Goal: Transaction & Acquisition: Book appointment/travel/reservation

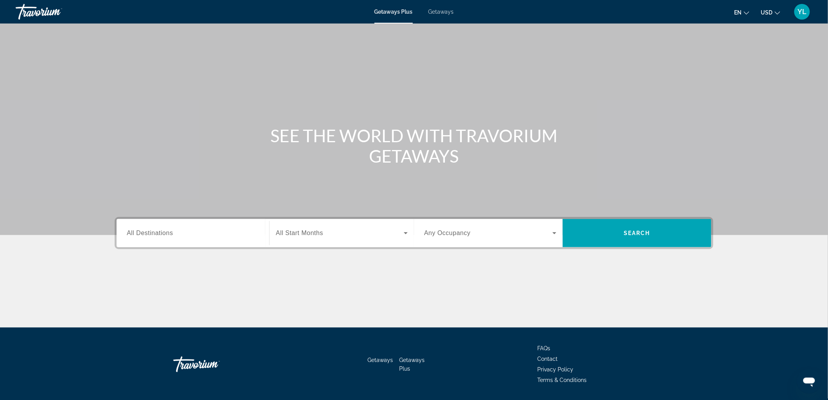
click at [167, 244] on div "Destination All Destinations" at bounding box center [193, 233] width 145 height 28
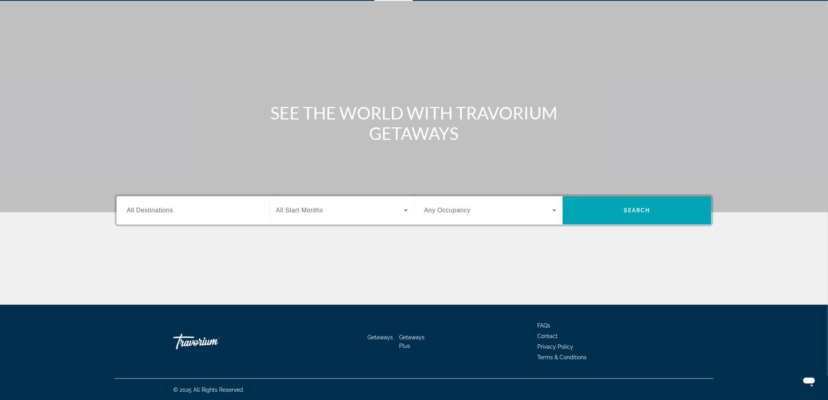
click at [175, 211] on input "Destination All Destinations" at bounding box center [193, 210] width 132 height 9
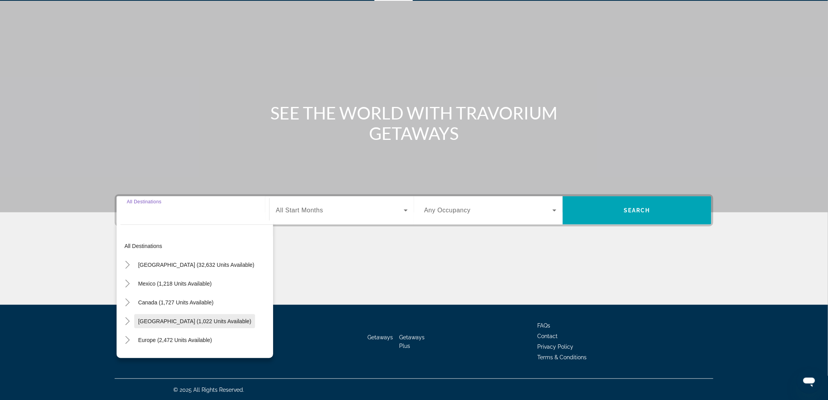
click at [180, 319] on span "[GEOGRAPHIC_DATA] (1,022 units available)" at bounding box center [194, 321] width 113 height 6
type input "**********"
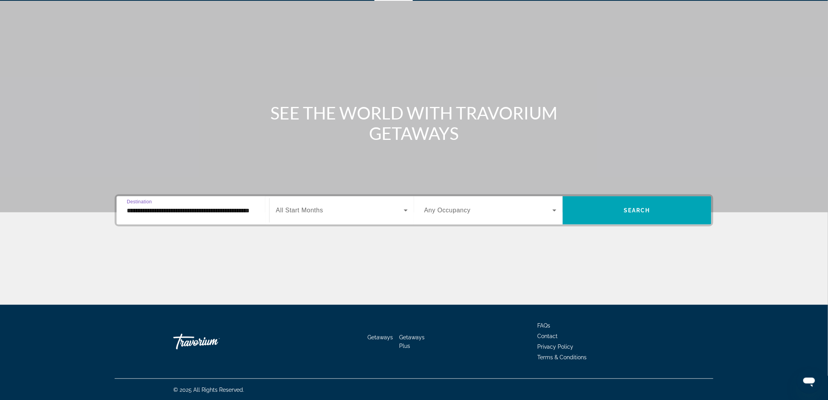
click at [322, 214] on span "Search widget" at bounding box center [340, 209] width 128 height 9
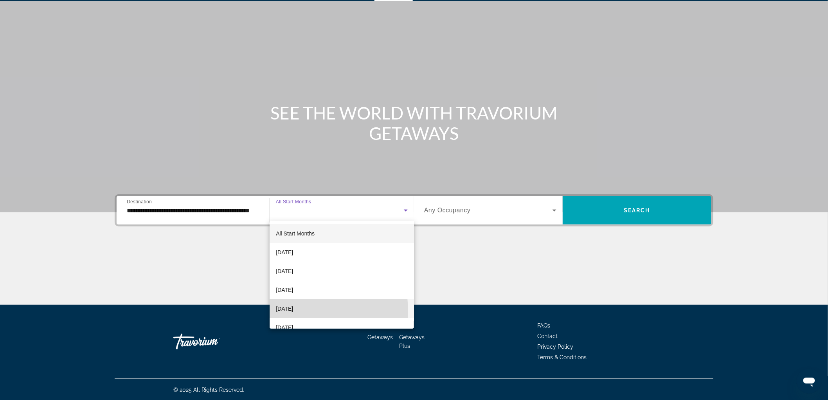
click at [293, 311] on span "[DATE]" at bounding box center [284, 308] width 17 height 9
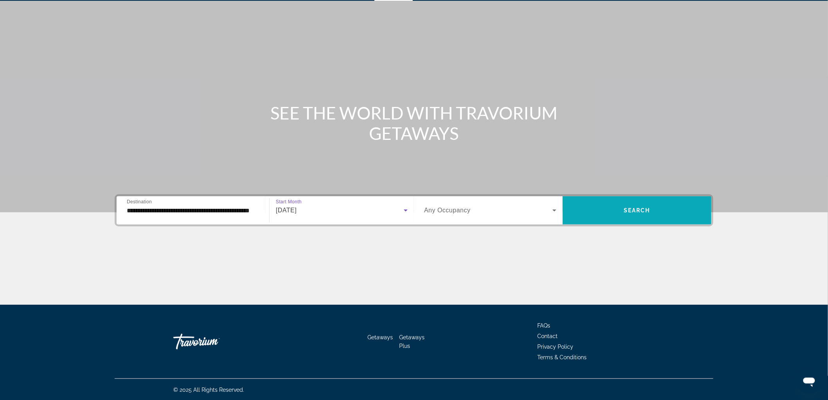
click at [612, 214] on span "Search widget" at bounding box center [637, 210] width 149 height 19
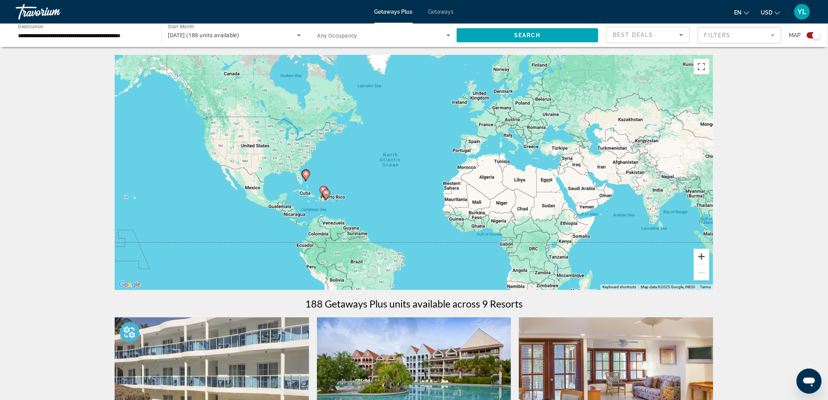
click at [698, 254] on button "Zoom in" at bounding box center [702, 256] width 16 height 16
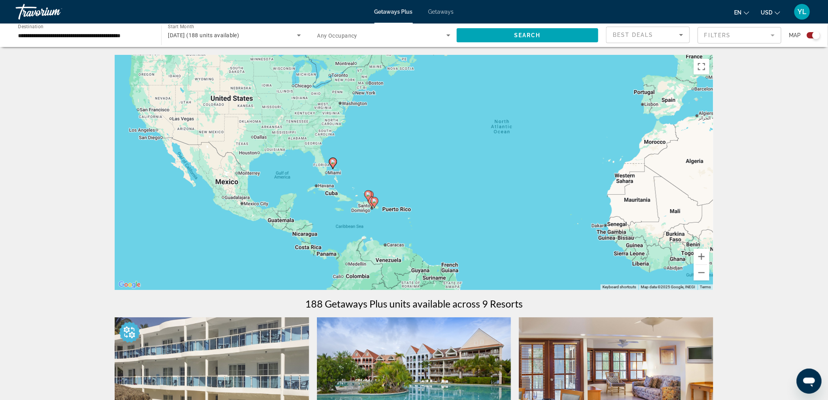
drag, startPoint x: 384, startPoint y: 223, endPoint x: 504, endPoint y: 208, distance: 121.1
click at [504, 208] on div "To activate drag with keyboard, press Alt + Enter. Once in keyboard drag state,…" at bounding box center [414, 172] width 599 height 235
click at [704, 255] on button "Zoom in" at bounding box center [702, 256] width 16 height 16
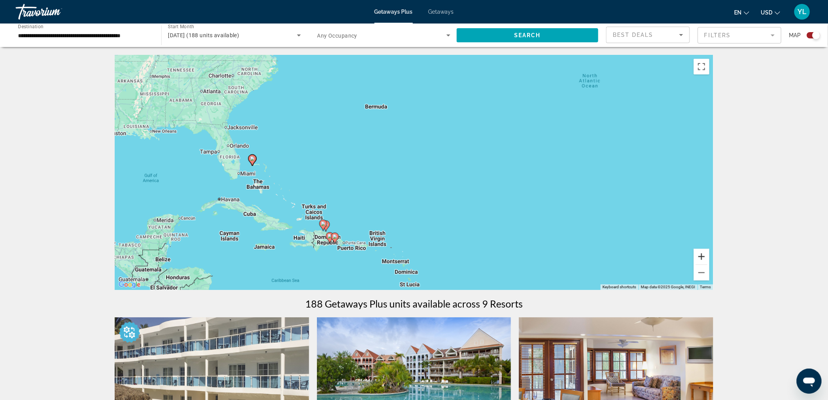
click at [704, 255] on button "Zoom in" at bounding box center [702, 256] width 16 height 16
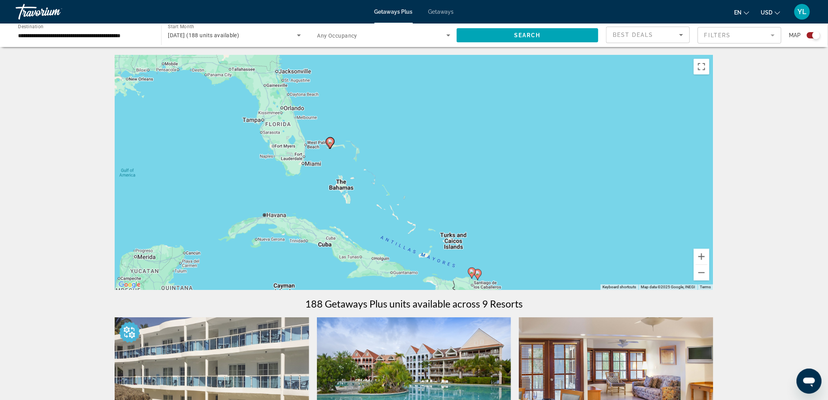
drag, startPoint x: 378, startPoint y: 214, endPoint x: 619, endPoint y: 203, distance: 241.3
click at [619, 203] on div "To activate drag with keyboard, press Alt + Enter. Once in keyboard drag state,…" at bounding box center [414, 172] width 599 height 235
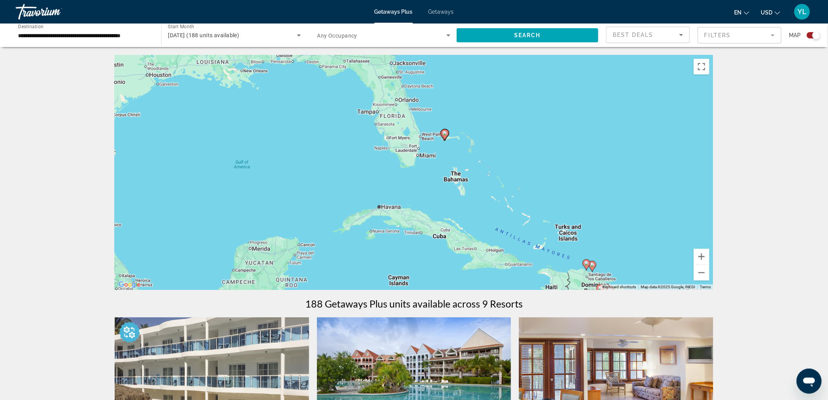
drag, startPoint x: 355, startPoint y: 152, endPoint x: 470, endPoint y: 141, distance: 115.6
click at [470, 141] on div "To activate drag with keyboard, press Alt + Enter. Once in keyboard drag state,…" at bounding box center [414, 172] width 599 height 235
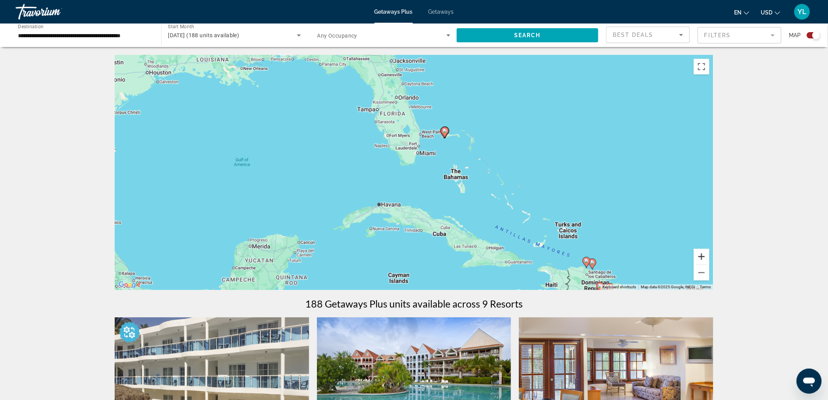
click at [706, 256] on button "Zoom in" at bounding box center [702, 256] width 16 height 16
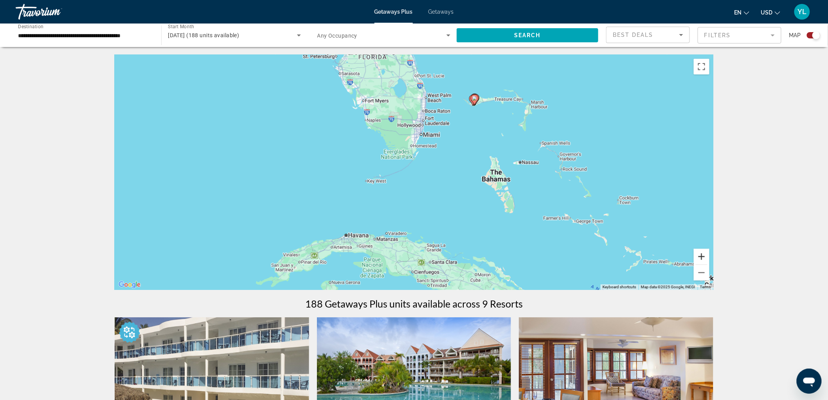
click at [706, 256] on button "Zoom in" at bounding box center [702, 256] width 16 height 16
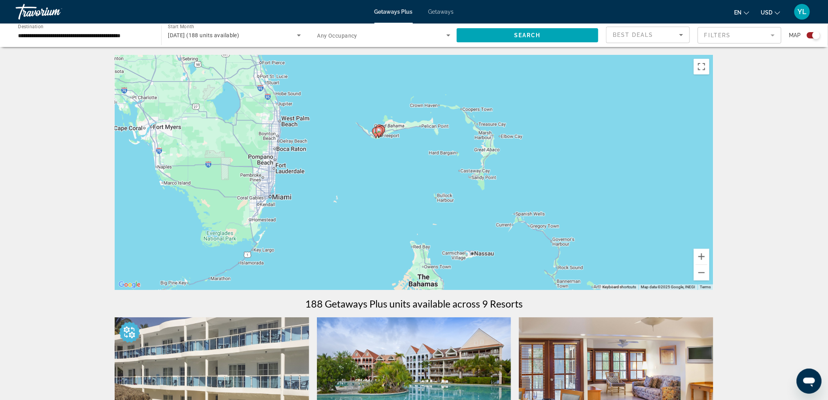
drag, startPoint x: 592, startPoint y: 139, endPoint x: 481, endPoint y: 204, distance: 128.4
click at [481, 204] on div "To activate drag with keyboard, press Alt + Enter. Once in keyboard drag state,…" at bounding box center [414, 172] width 599 height 235
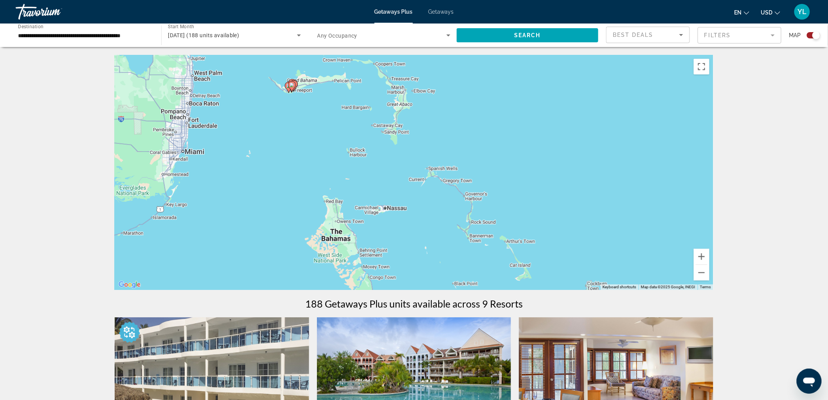
drag, startPoint x: 629, startPoint y: 205, endPoint x: 562, endPoint y: 169, distance: 76.5
click at [562, 169] on div "To activate drag with keyboard, press Alt + Enter. Once in keyboard drag state,…" at bounding box center [414, 172] width 599 height 235
click at [706, 275] on button "Zoom out" at bounding box center [702, 273] width 16 height 16
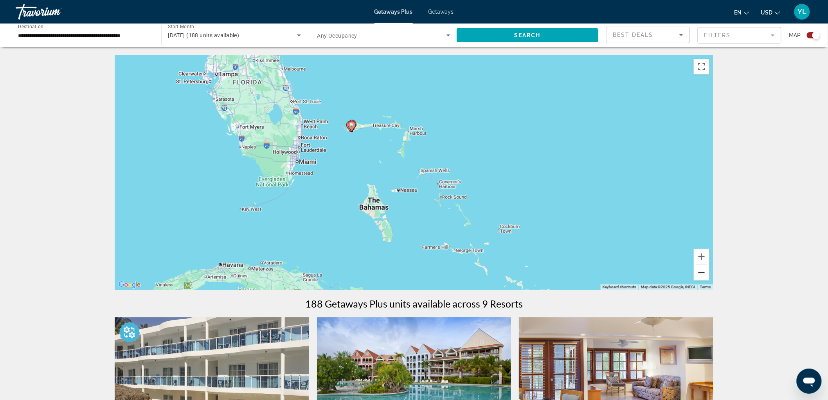
click at [706, 275] on button "Zoom out" at bounding box center [702, 273] width 16 height 16
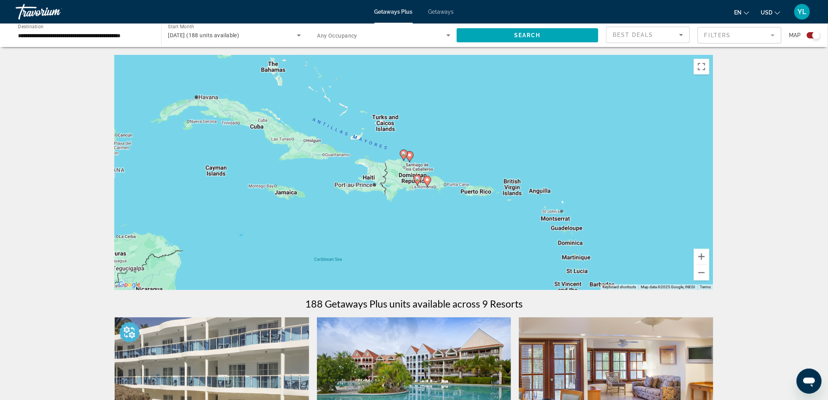
drag, startPoint x: 583, startPoint y: 236, endPoint x: 470, endPoint y: 130, distance: 155.3
click at [470, 130] on div "To activate drag with keyboard, press Alt + Enter. Once in keyboard drag state,…" at bounding box center [414, 172] width 599 height 235
click at [443, 8] on div "Getaways Plus Getaways en English Español Français Italiano Português русский U…" at bounding box center [414, 12] width 828 height 20
click at [444, 12] on span "Getaways" at bounding box center [440, 12] width 25 height 6
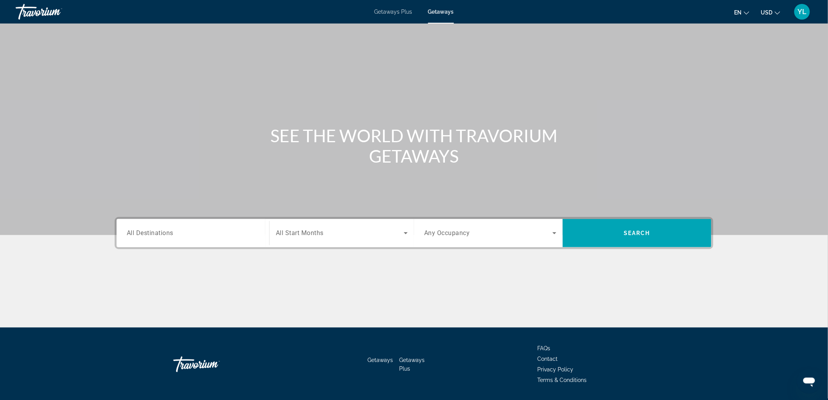
click at [167, 231] on span "All Destinations" at bounding box center [150, 232] width 47 height 7
click at [167, 231] on input "Destination All Destinations" at bounding box center [193, 233] width 132 height 9
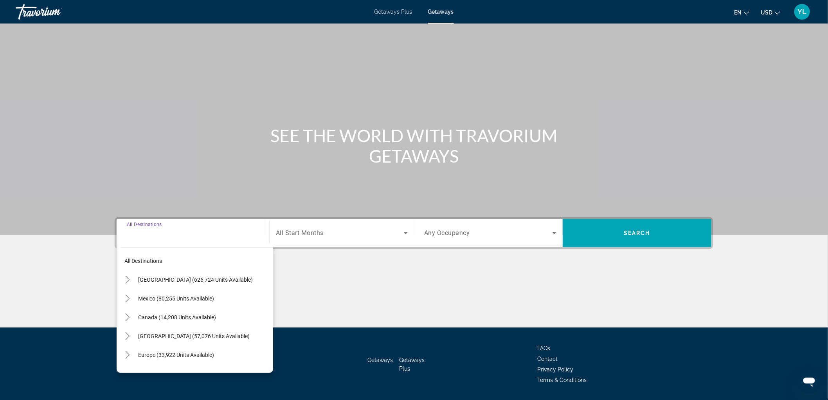
scroll to position [23, 0]
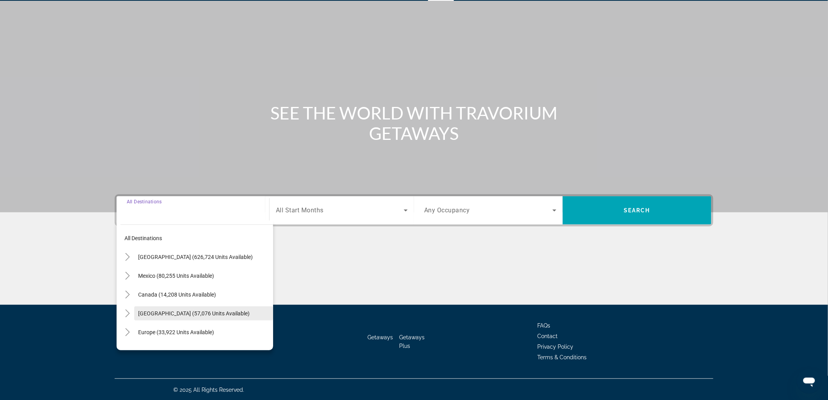
click at [196, 315] on span "[GEOGRAPHIC_DATA] (57,076 units available)" at bounding box center [194, 313] width 112 height 6
type input "**********"
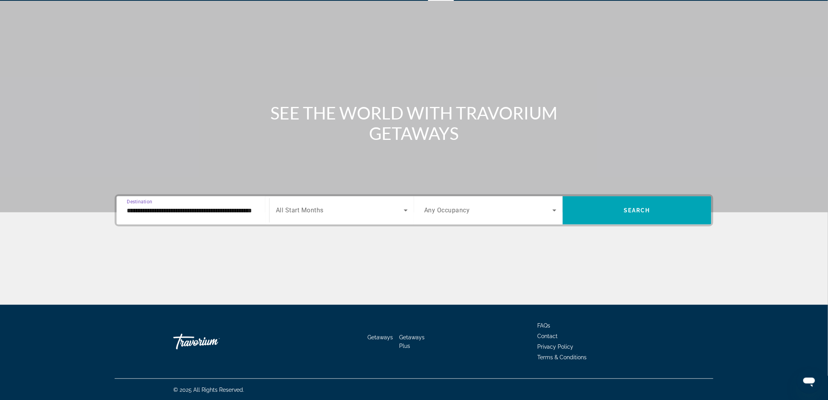
click at [323, 210] on span "All Start Months" at bounding box center [300, 210] width 48 height 7
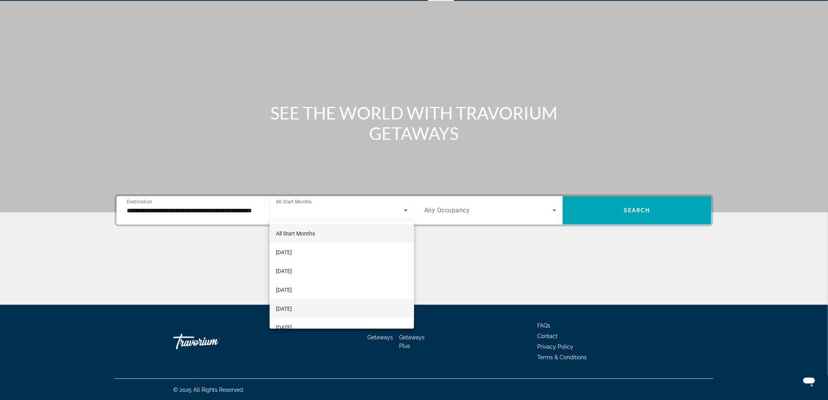
click at [292, 309] on span "[DATE]" at bounding box center [284, 308] width 16 height 9
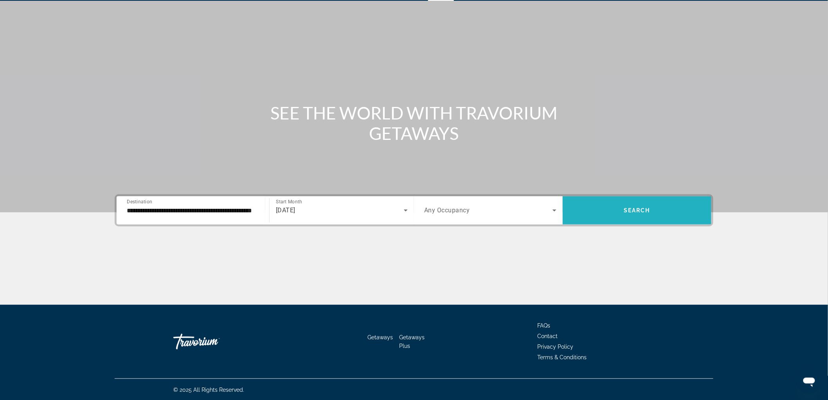
click at [612, 197] on span "Search widget" at bounding box center [637, 210] width 149 height 28
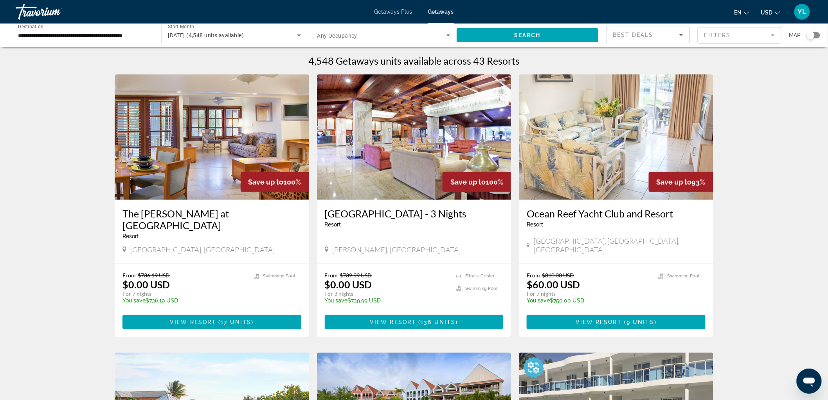
click at [815, 36] on div "Search widget" at bounding box center [813, 35] width 13 height 6
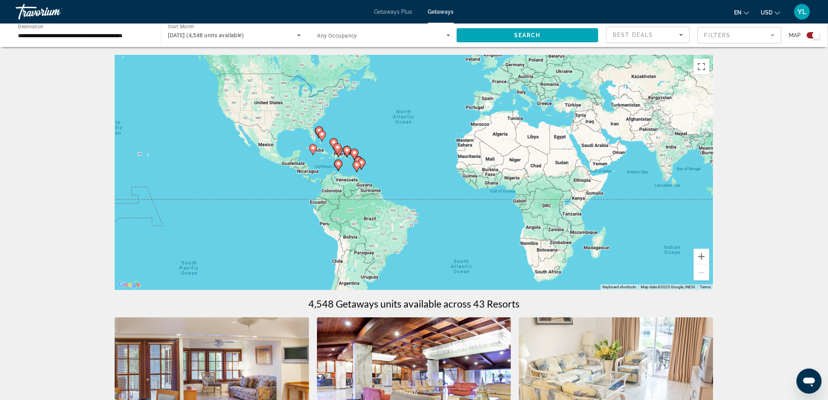
drag, startPoint x: 378, startPoint y: 223, endPoint x: 392, endPoint y: 178, distance: 47.2
click at [392, 178] on div "To activate drag with keyboard, press Alt + Enter. Once in keyboard drag state,…" at bounding box center [414, 172] width 599 height 235
click at [703, 257] on button "Zoom in" at bounding box center [702, 256] width 16 height 16
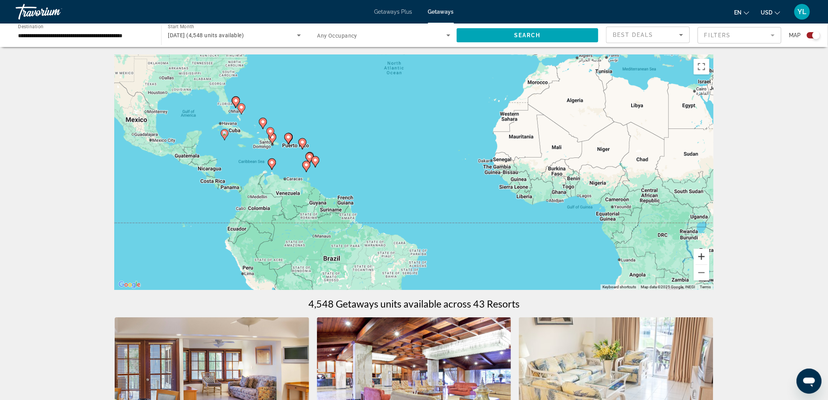
click at [703, 257] on button "Zoom in" at bounding box center [702, 256] width 16 height 16
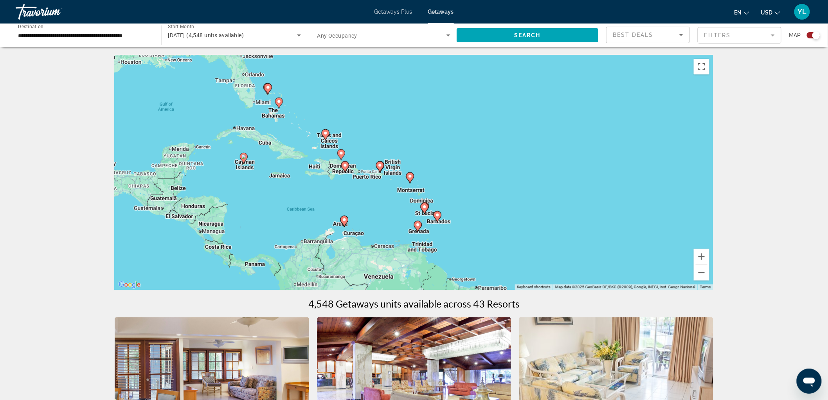
drag, startPoint x: 278, startPoint y: 169, endPoint x: 513, endPoint y: 229, distance: 242.9
click at [513, 229] on div "To activate drag with keyboard, press Alt + Enter. Once in keyboard drag state,…" at bounding box center [414, 172] width 599 height 235
click at [696, 256] on button "Zoom in" at bounding box center [702, 256] width 16 height 16
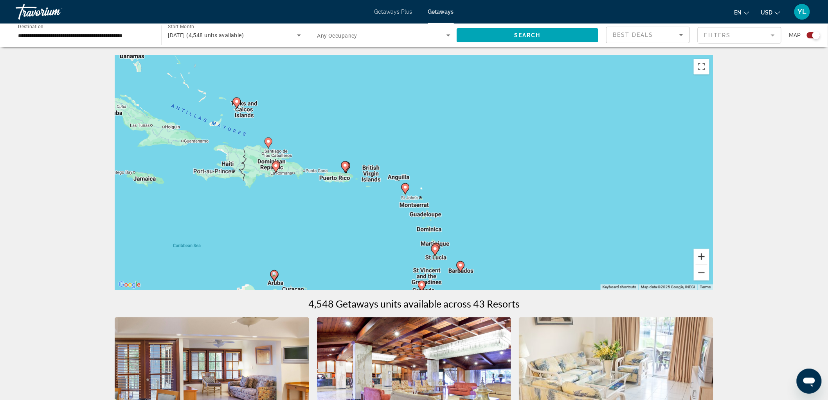
click at [696, 256] on button "Zoom in" at bounding box center [702, 256] width 16 height 16
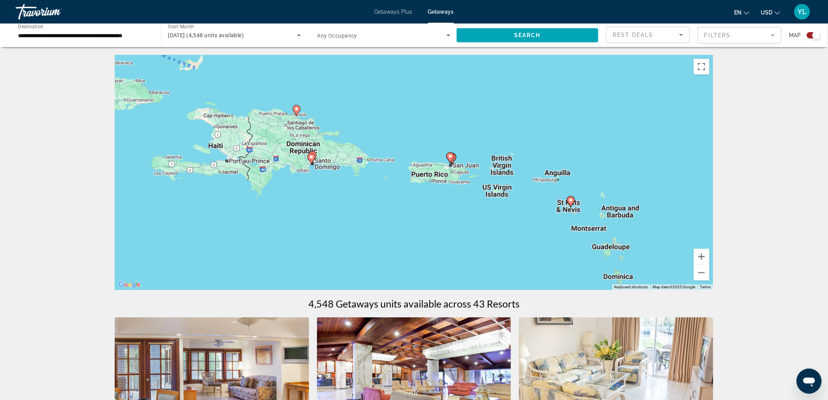
drag, startPoint x: 499, startPoint y: 233, endPoint x: 673, endPoint y: 223, distance: 174.0
click at [673, 223] on div "To activate drag with keyboard, press Alt + Enter. Once in keyboard drag state,…" at bounding box center [414, 172] width 599 height 235
click at [702, 259] on button "Zoom in" at bounding box center [702, 256] width 16 height 16
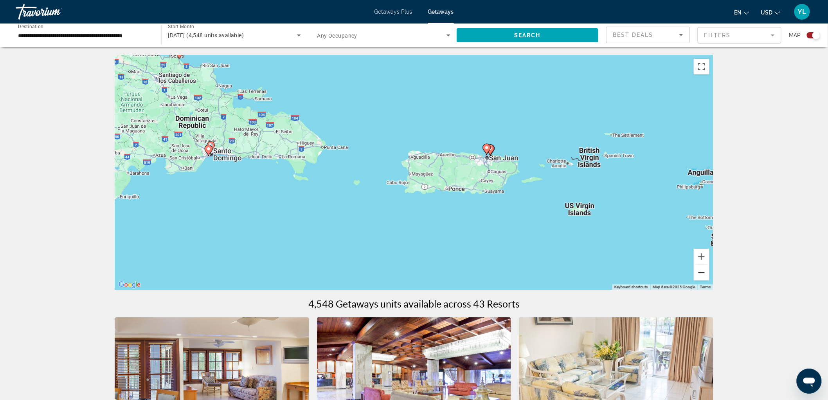
click at [705, 277] on button "Zoom out" at bounding box center [702, 273] width 16 height 16
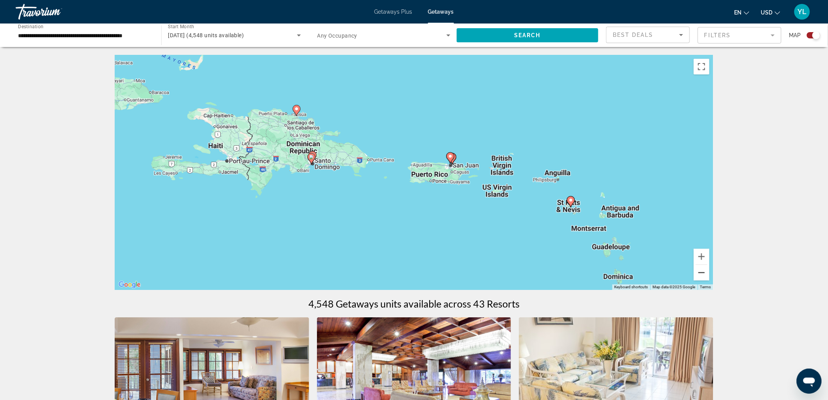
click at [705, 277] on button "Zoom out" at bounding box center [702, 273] width 16 height 16
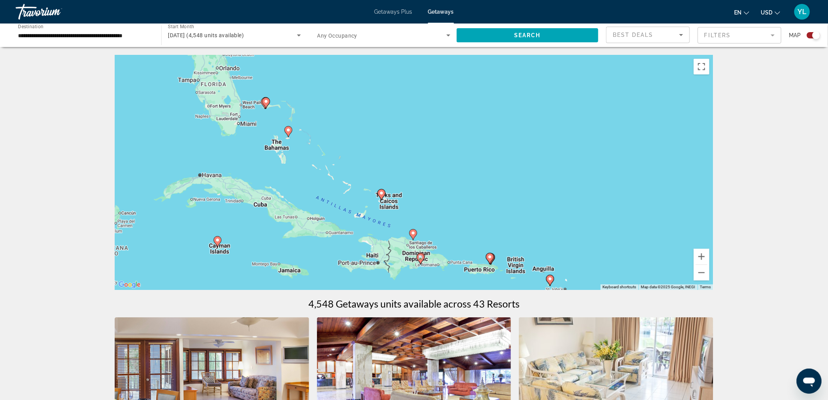
drag, startPoint x: 482, startPoint y: 237, endPoint x: 540, endPoint y: 334, distance: 113.3
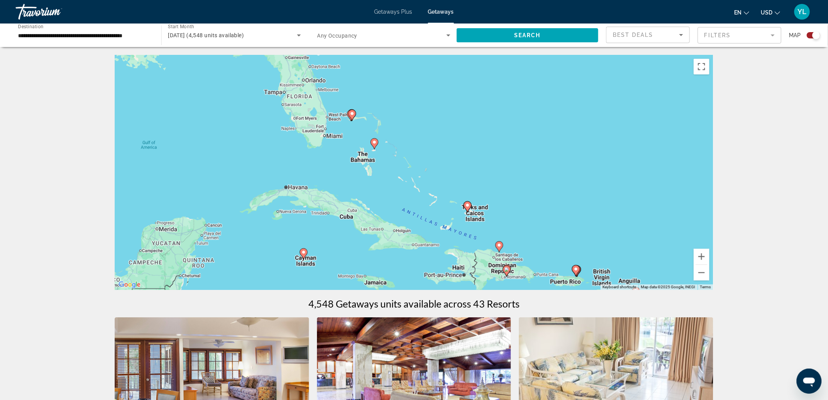
drag, startPoint x: 365, startPoint y: 210, endPoint x: 491, endPoint y: 229, distance: 128.2
click at [491, 229] on div "To activate drag with keyboard, press Alt + Enter. Once in keyboard drag state,…" at bounding box center [414, 172] width 599 height 235
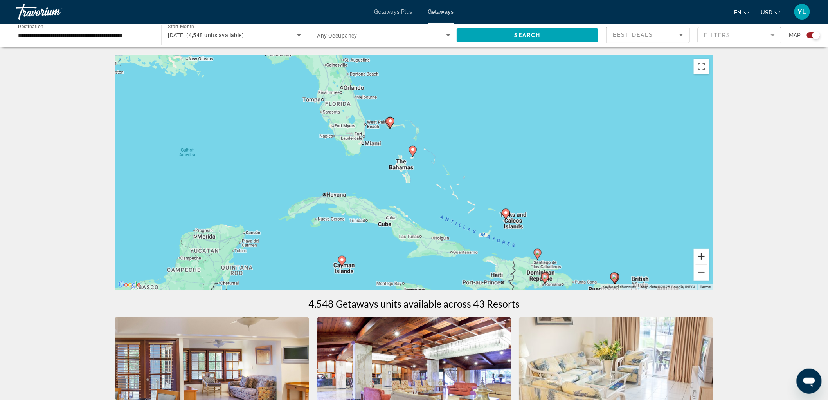
click at [706, 259] on button "Zoom in" at bounding box center [702, 256] width 16 height 16
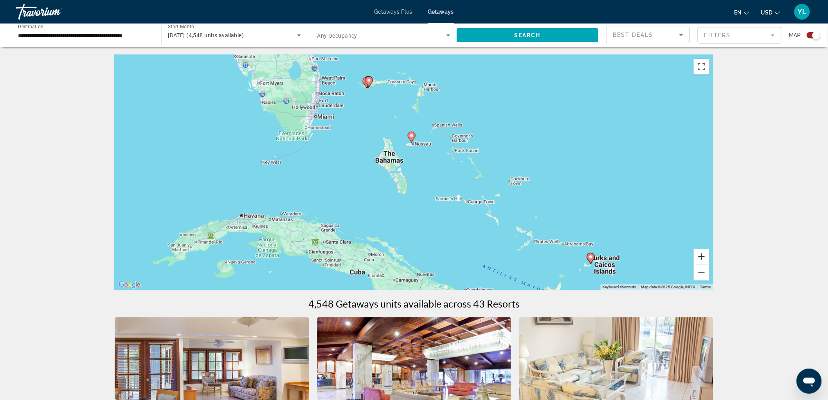
click at [706, 259] on button "Zoom in" at bounding box center [702, 256] width 16 height 16
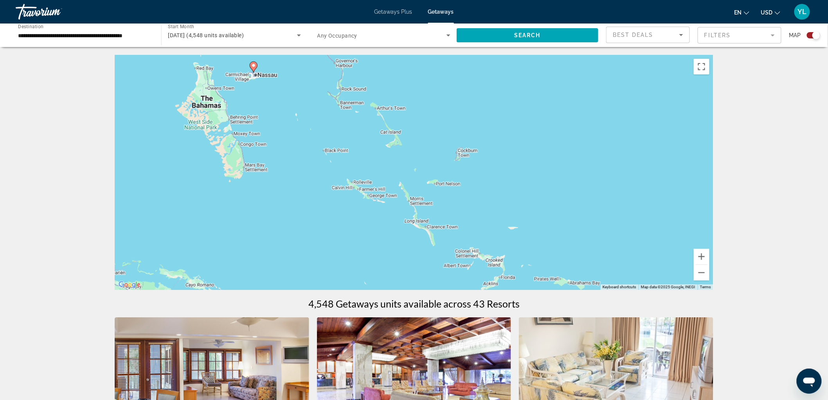
drag, startPoint x: 570, startPoint y: 225, endPoint x: 447, endPoint y: 96, distance: 178.0
click at [448, 96] on div "To activate drag with keyboard, press Alt + Enter. Once in keyboard drag state,…" at bounding box center [414, 172] width 599 height 235
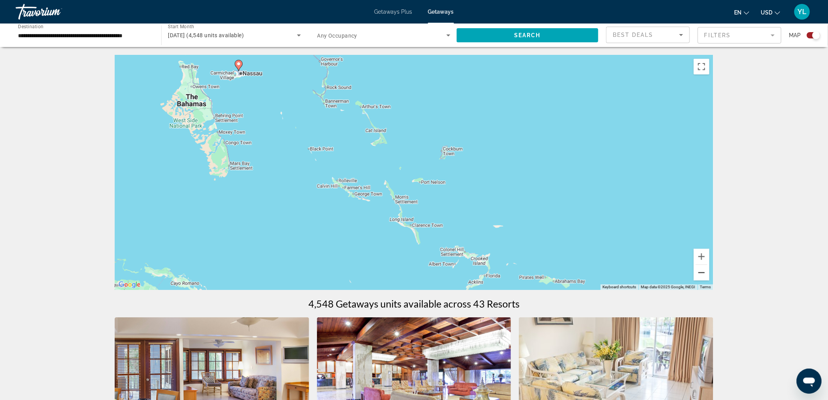
click at [701, 271] on button "Zoom out" at bounding box center [702, 273] width 16 height 16
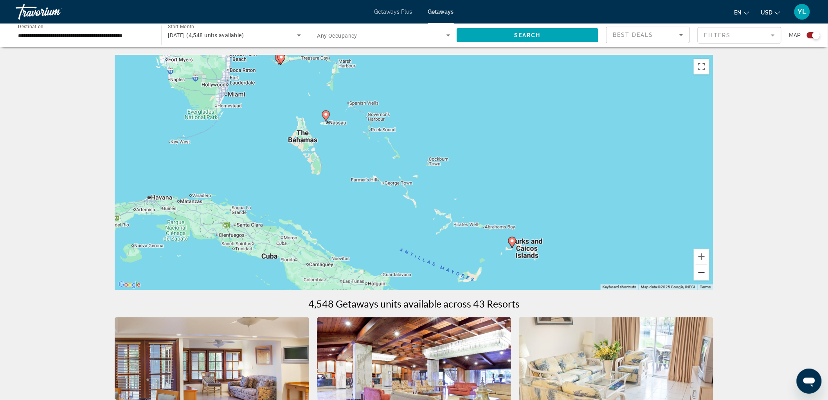
click at [701, 271] on button "Zoom out" at bounding box center [702, 273] width 16 height 16
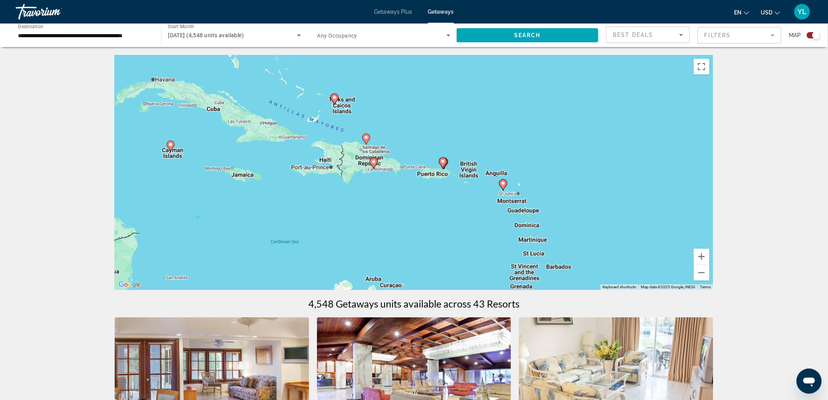
drag, startPoint x: 600, startPoint y: 236, endPoint x: 470, endPoint y: 131, distance: 167.1
click at [470, 131] on div "To activate drag with keyboard, press Alt + Enter. Once in keyboard drag state,…" at bounding box center [414, 172] width 599 height 235
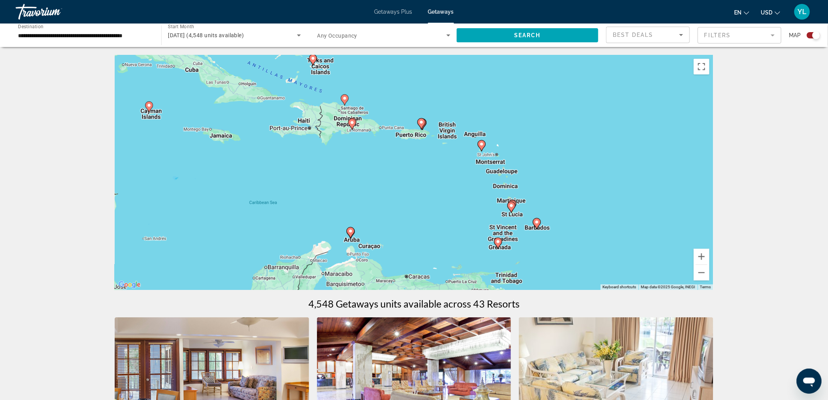
drag, startPoint x: 600, startPoint y: 243, endPoint x: 580, endPoint y: 209, distance: 39.5
click at [581, 209] on div "To activate drag with keyboard, press Alt + Enter. Once in keyboard drag state,…" at bounding box center [414, 172] width 599 height 235
click at [535, 224] on icon "Main content" at bounding box center [535, 223] width 7 height 10
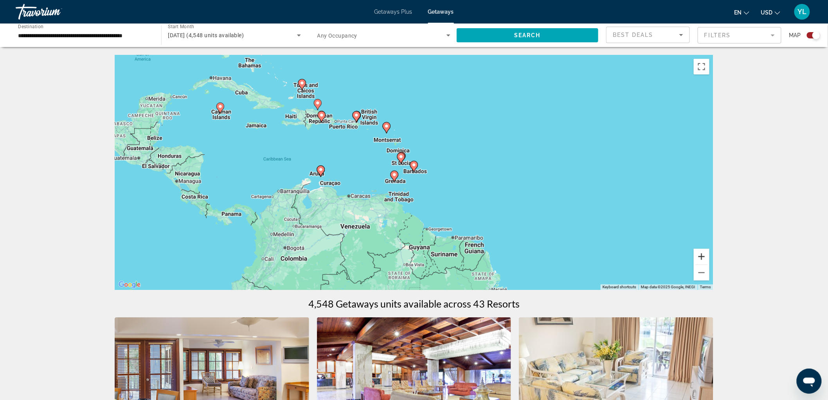
click at [702, 258] on button "Zoom in" at bounding box center [702, 256] width 16 height 16
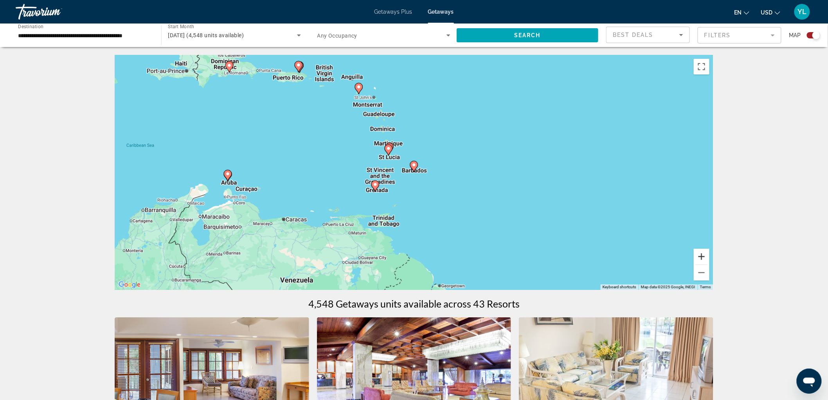
click at [702, 258] on button "Zoom in" at bounding box center [702, 256] width 16 height 16
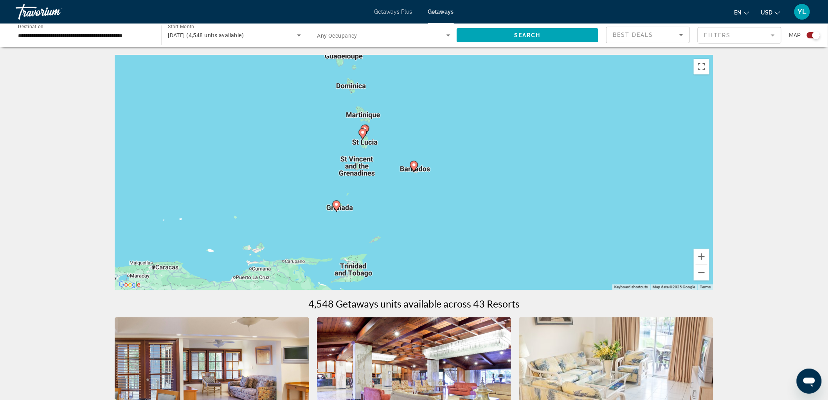
click at [413, 165] on image "Main content" at bounding box center [414, 164] width 5 height 5
type input "**********"
click at [414, 166] on image "Main content" at bounding box center [414, 164] width 5 height 5
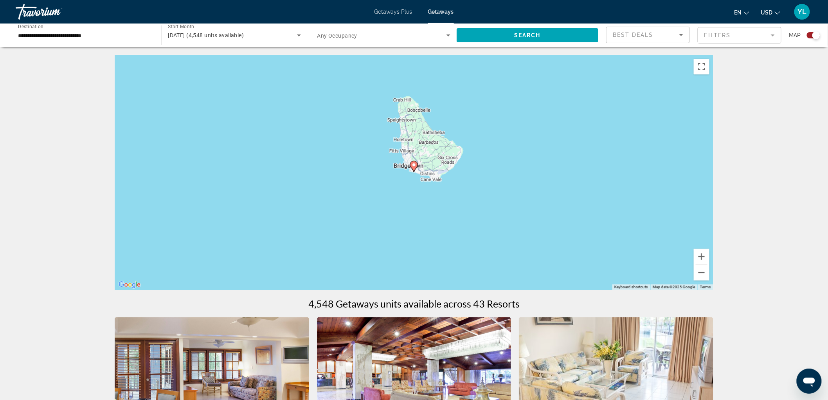
click at [414, 163] on image "Main content" at bounding box center [414, 164] width 5 height 5
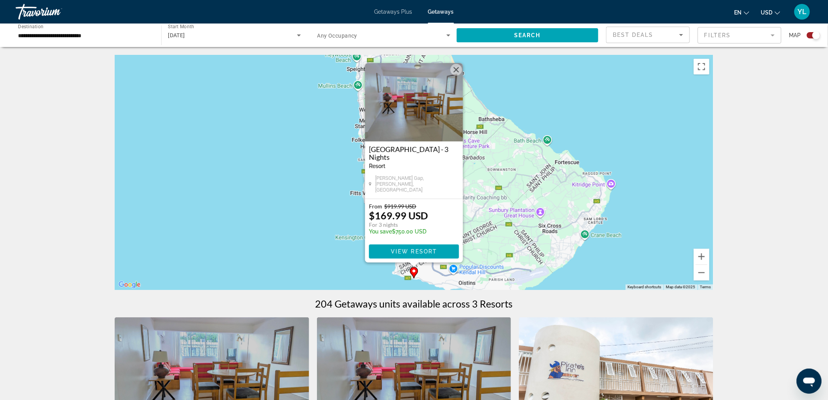
click at [453, 72] on button "Close" at bounding box center [456, 70] width 12 height 12
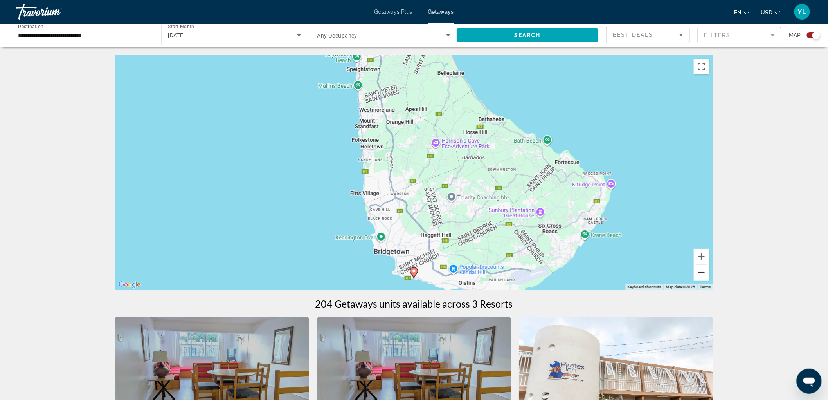
click at [704, 275] on button "Zoom out" at bounding box center [702, 273] width 16 height 16
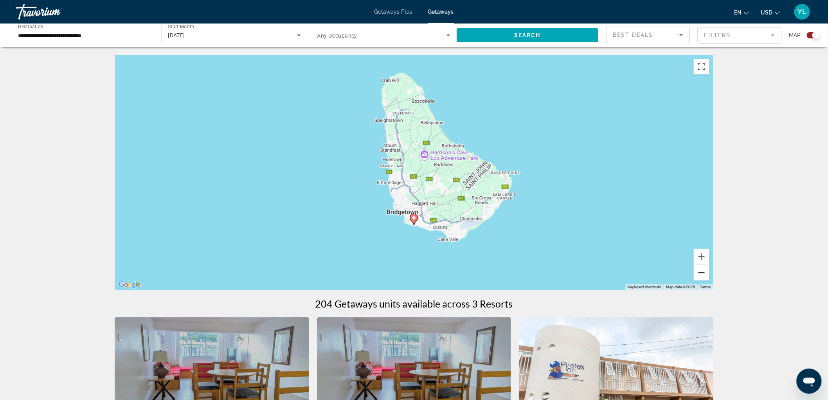
click at [704, 275] on button "Zoom out" at bounding box center [702, 273] width 16 height 16
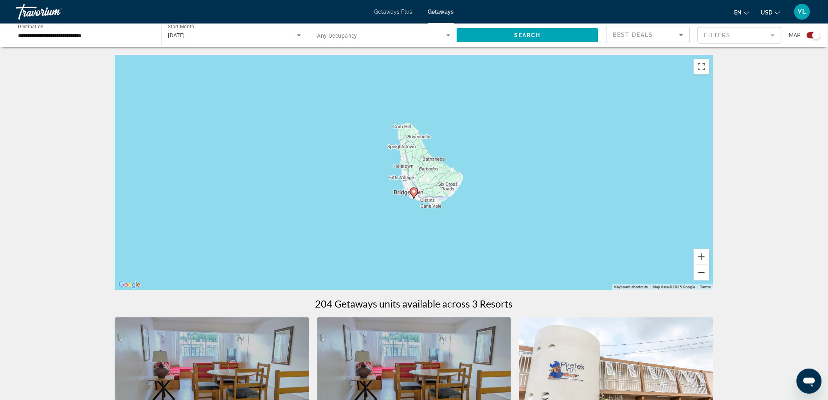
click at [704, 275] on button "Zoom out" at bounding box center [702, 273] width 16 height 16
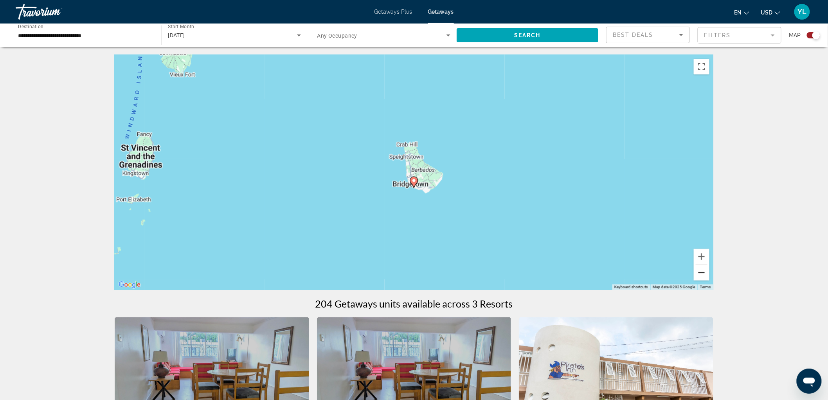
click at [704, 275] on button "Zoom out" at bounding box center [702, 273] width 16 height 16
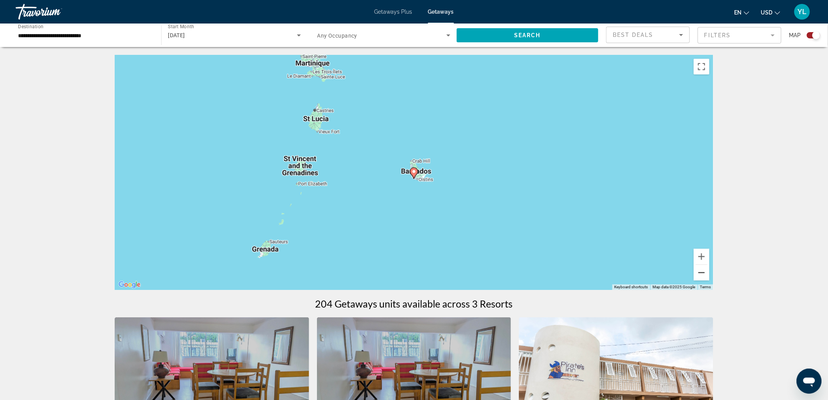
click at [704, 275] on button "Zoom out" at bounding box center [702, 273] width 16 height 16
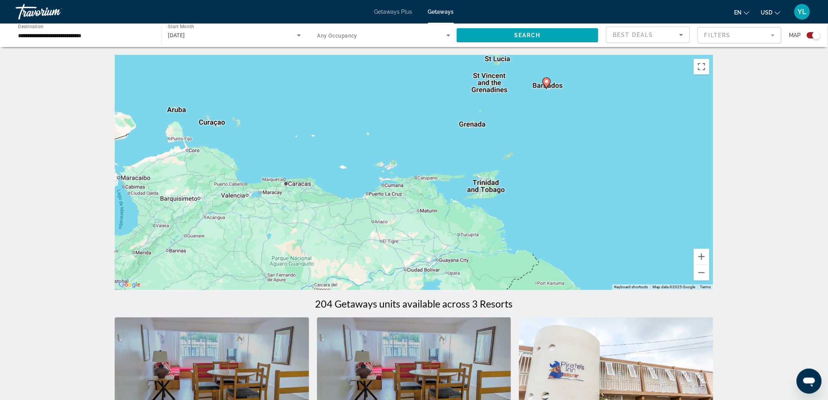
drag, startPoint x: 464, startPoint y: 267, endPoint x: 609, endPoint y: 175, distance: 171.6
click at [609, 175] on div "To activate drag with keyboard, press Alt + Enter. Once in keyboard drag state,…" at bounding box center [414, 172] width 599 height 235
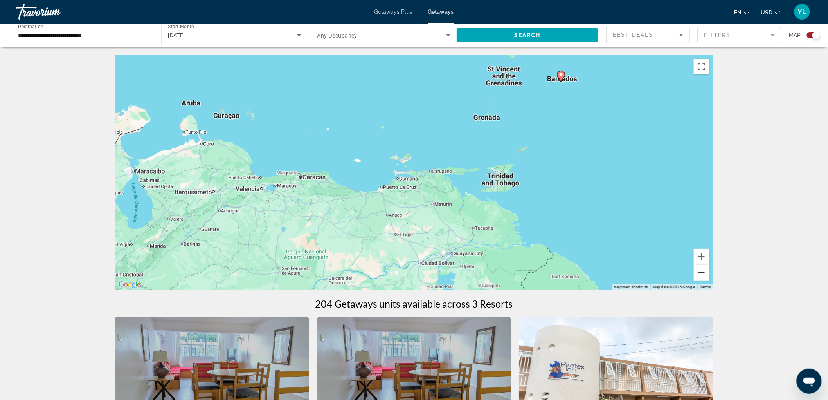
click at [700, 277] on button "Zoom out" at bounding box center [702, 273] width 16 height 16
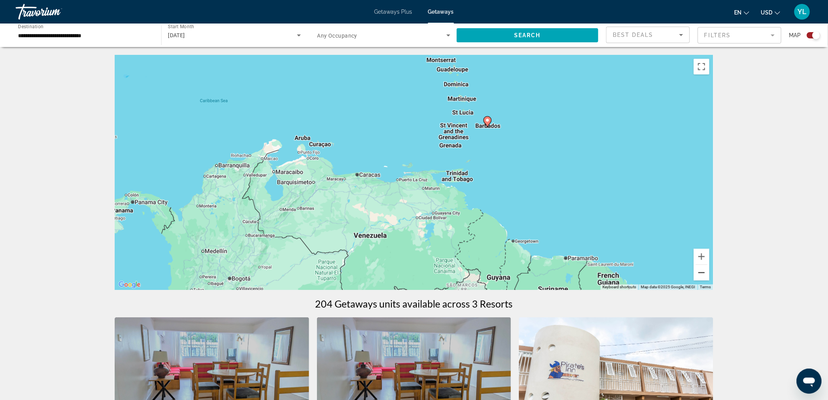
click at [700, 277] on button "Zoom out" at bounding box center [702, 273] width 16 height 16
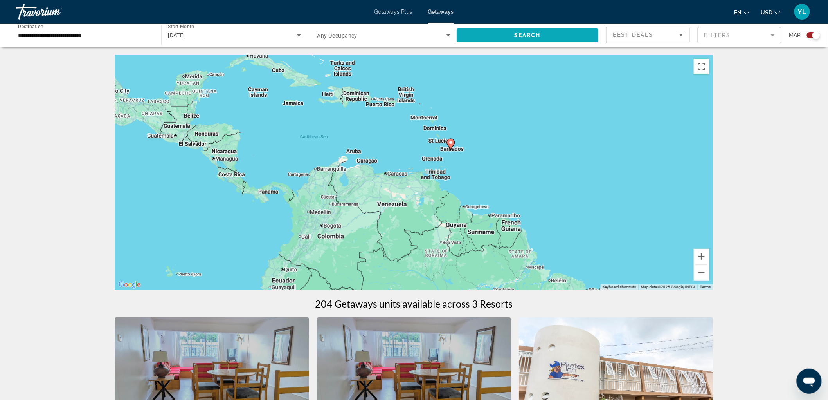
click at [535, 41] on span "Search widget" at bounding box center [528, 35] width 142 height 19
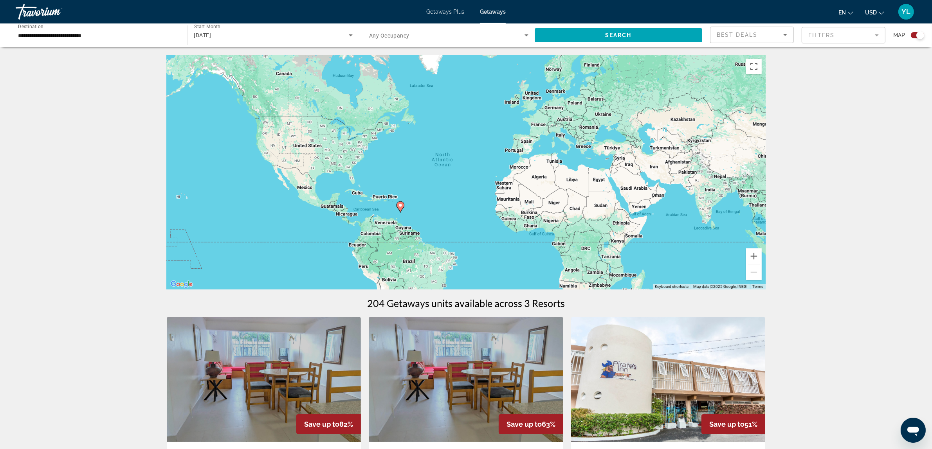
click at [56, 34] on input "**********" at bounding box center [97, 35] width 159 height 9
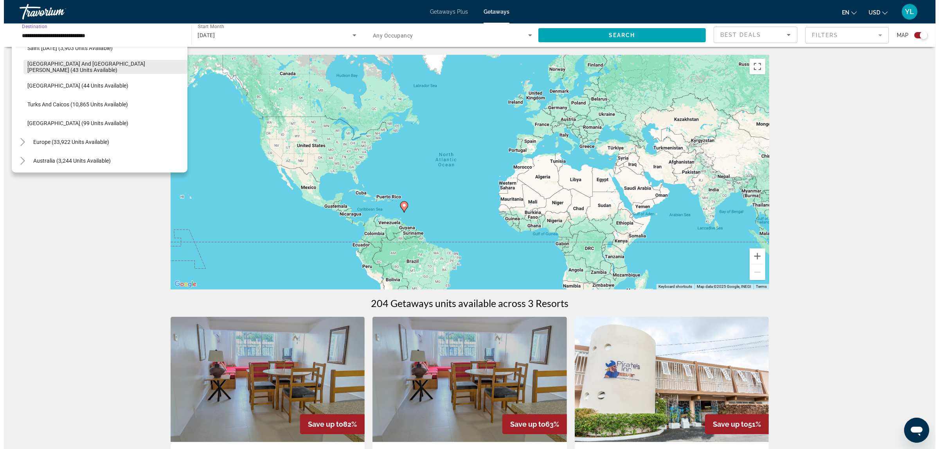
scroll to position [298, 0]
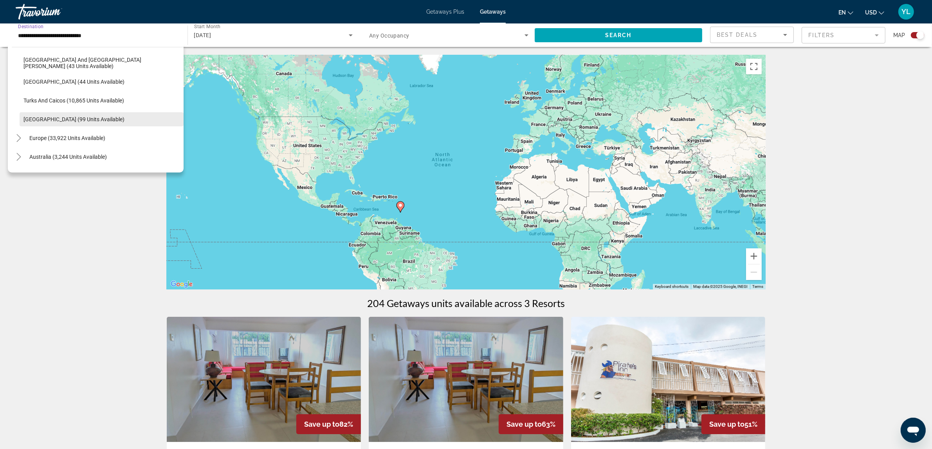
click at [78, 120] on span "[GEOGRAPHIC_DATA] (99 units available)" at bounding box center [73, 119] width 101 height 6
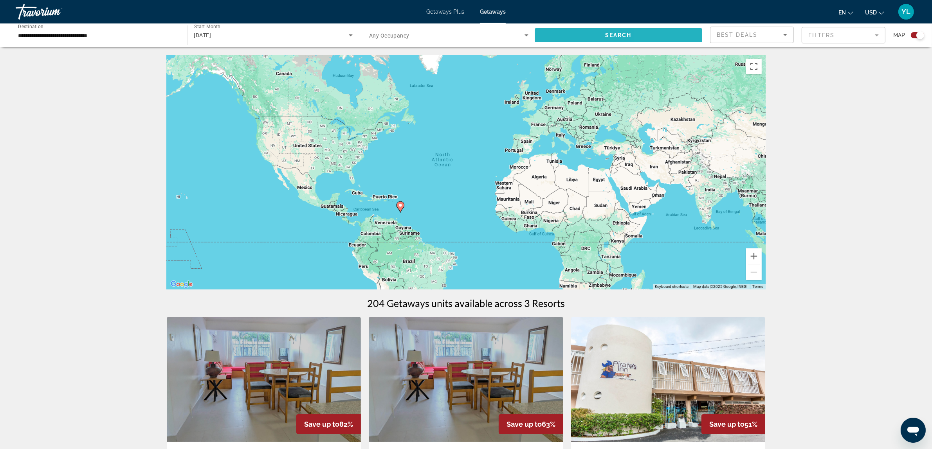
click at [656, 34] on span "Search widget" at bounding box center [619, 35] width 168 height 19
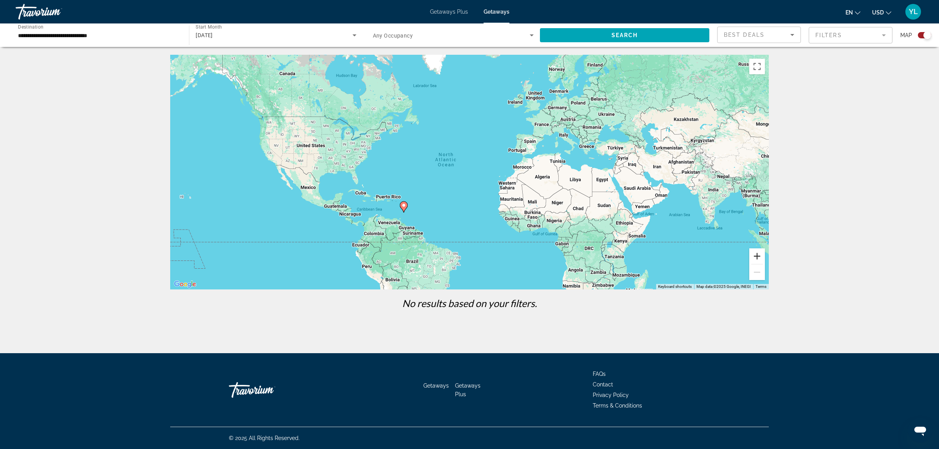
click at [757, 259] on button "Zoom in" at bounding box center [757, 256] width 16 height 16
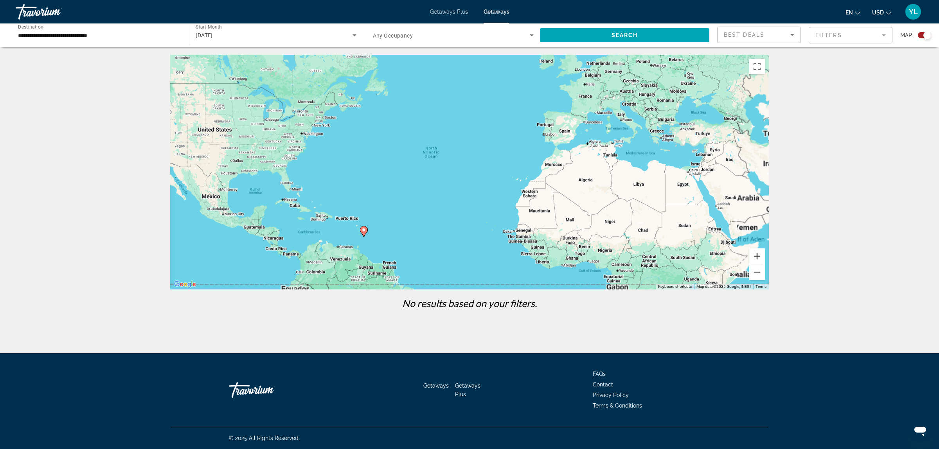
click at [757, 259] on button "Zoom in" at bounding box center [757, 256] width 16 height 16
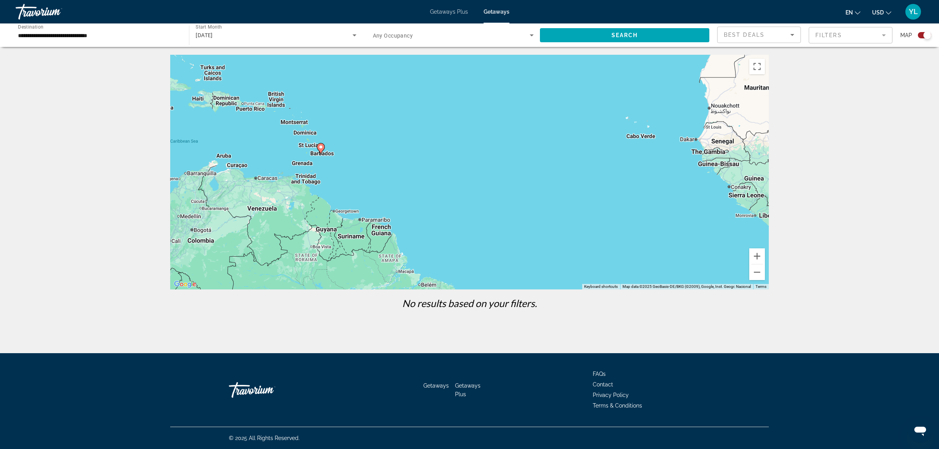
drag, startPoint x: 369, startPoint y: 192, endPoint x: 458, endPoint y: 56, distance: 162.8
click at [458, 56] on div "To activate drag with keyboard, press Alt + Enter. Once in keyboard drag state,…" at bounding box center [469, 172] width 599 height 235
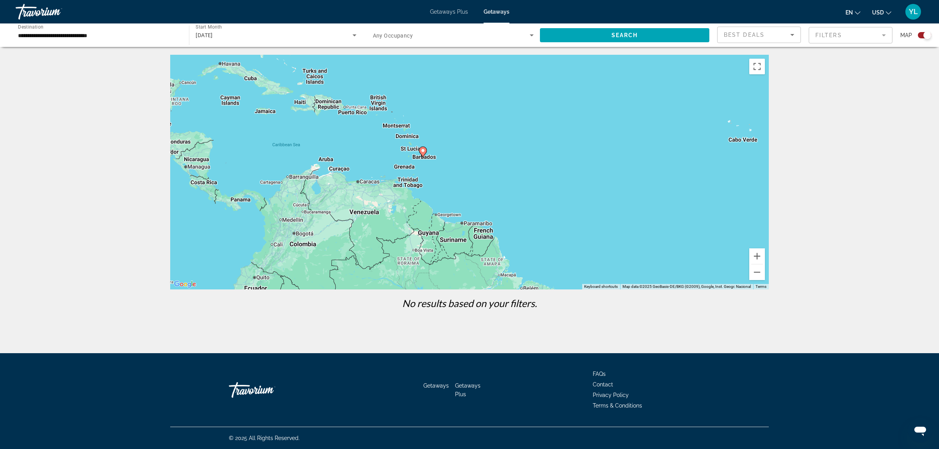
drag, startPoint x: 409, startPoint y: 157, endPoint x: 459, endPoint y: 163, distance: 50.4
click at [459, 163] on div "To activate drag with keyboard, press Alt + Enter. Once in keyboard drag state,…" at bounding box center [469, 172] width 599 height 235
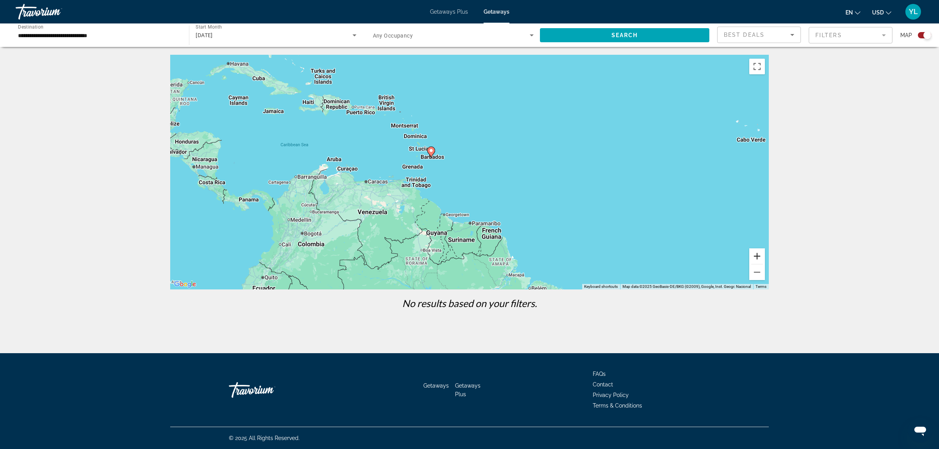
click at [759, 257] on button "Zoom in" at bounding box center [757, 256] width 16 height 16
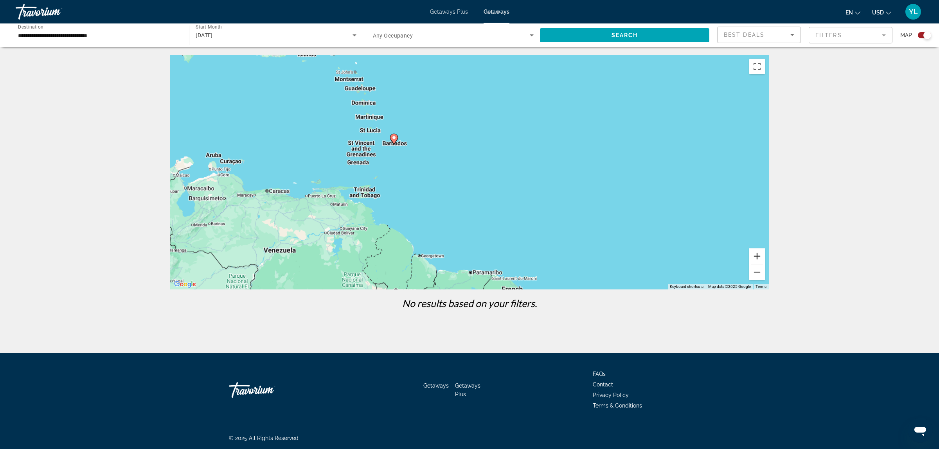
click at [759, 257] on button "Zoom in" at bounding box center [757, 256] width 16 height 16
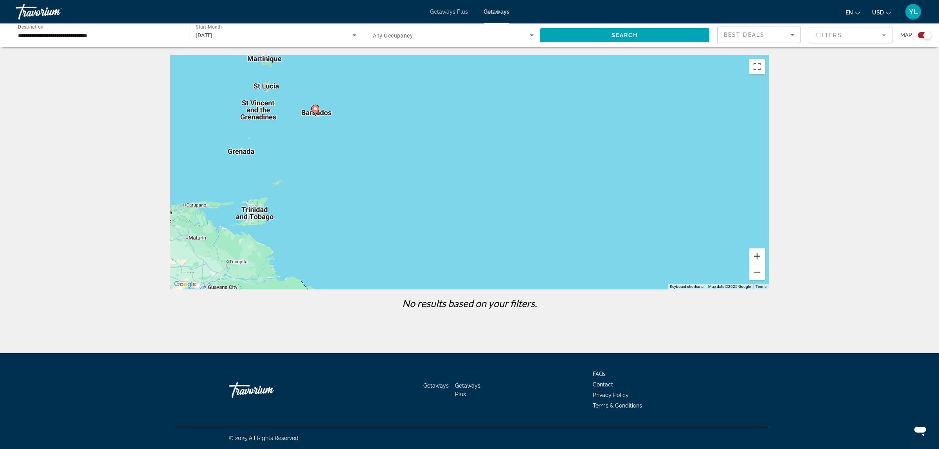
click at [752, 257] on button "Zoom in" at bounding box center [757, 256] width 16 height 16
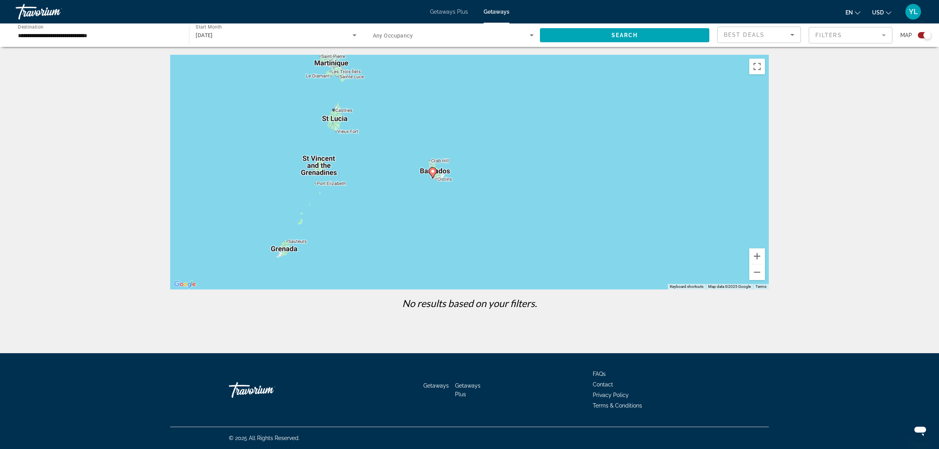
drag, startPoint x: 216, startPoint y: 141, endPoint x: 464, endPoint y: 245, distance: 269.0
click at [464, 245] on div "To activate drag with keyboard, press Alt + Enter. Once in keyboard drag state,…" at bounding box center [469, 172] width 599 height 235
click at [754, 269] on button "Zoom out" at bounding box center [757, 273] width 16 height 16
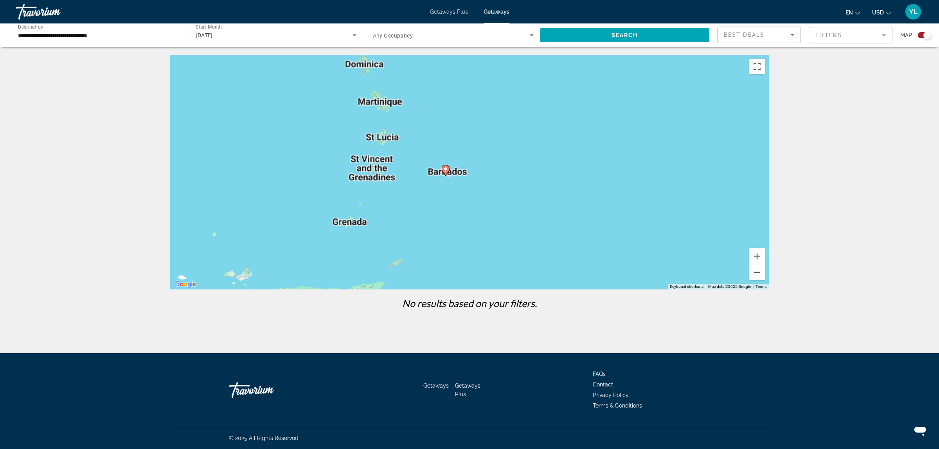
click at [754, 269] on button "Zoom out" at bounding box center [757, 273] width 16 height 16
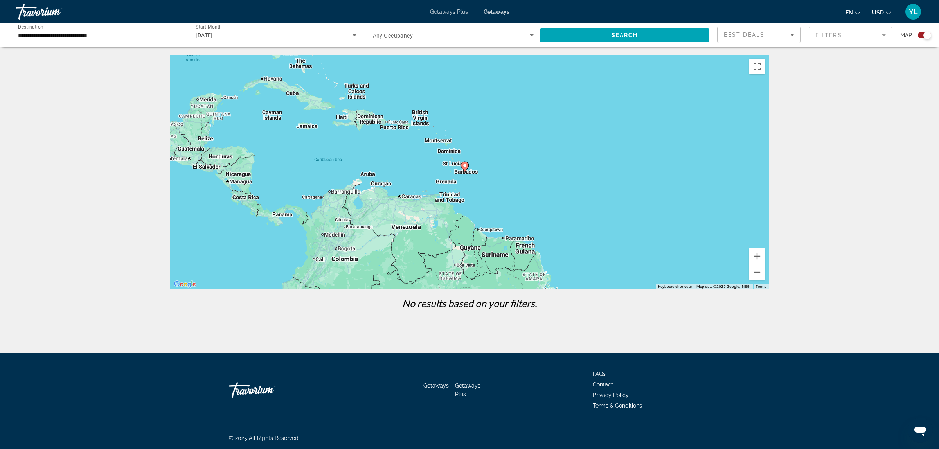
click at [94, 37] on input "**********" at bounding box center [98, 35] width 161 height 9
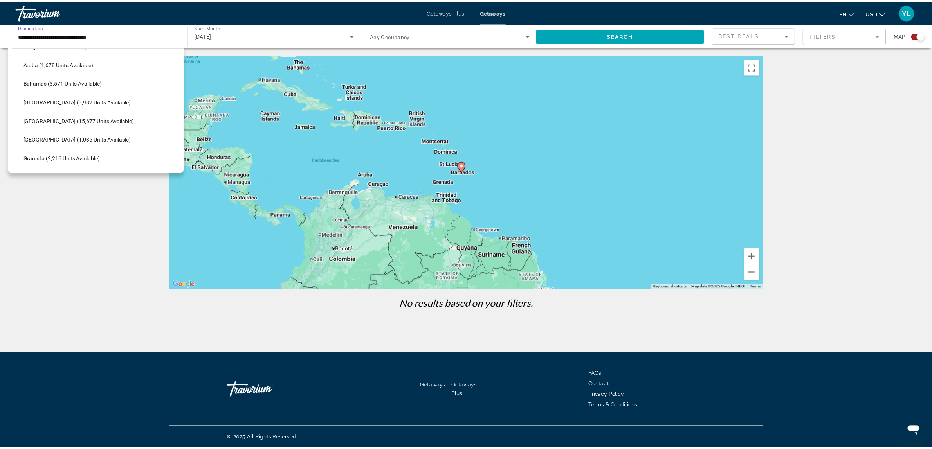
scroll to position [65, 0]
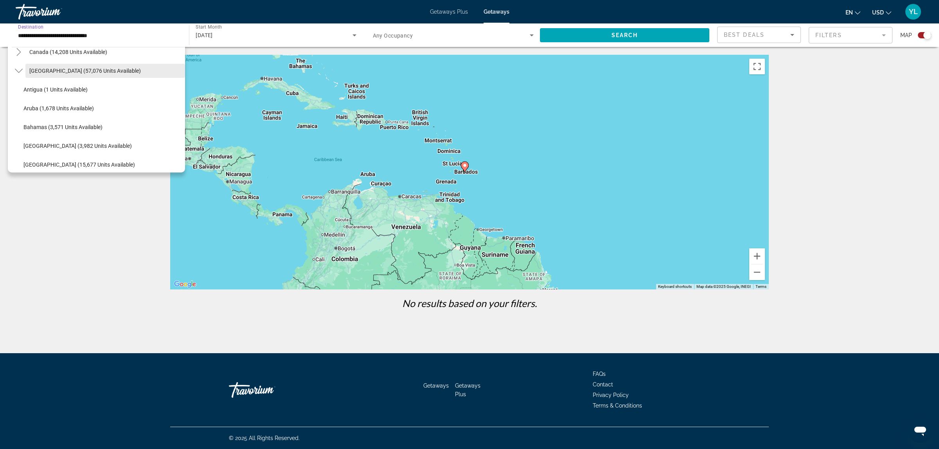
click at [67, 72] on span "[GEOGRAPHIC_DATA] (57,076 units available)" at bounding box center [85, 71] width 112 height 6
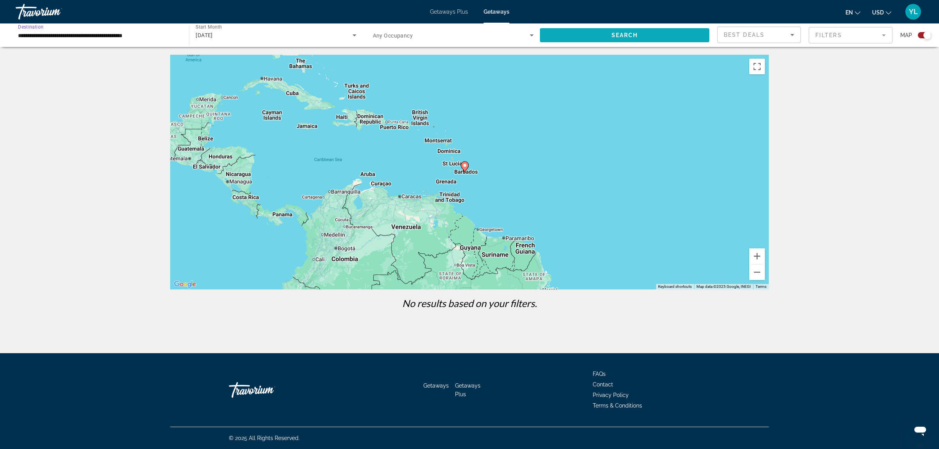
click at [662, 38] on span "Search widget" at bounding box center [624, 35] width 169 height 19
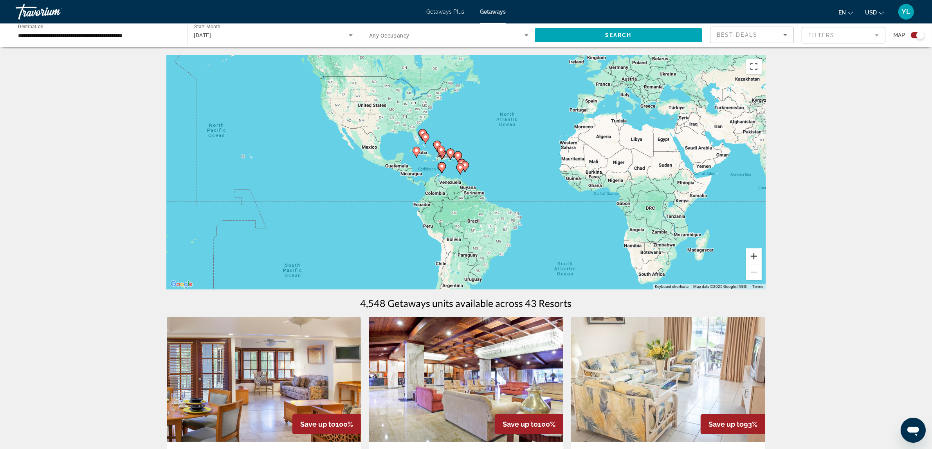
click at [749, 257] on button "Zoom in" at bounding box center [754, 256] width 16 height 16
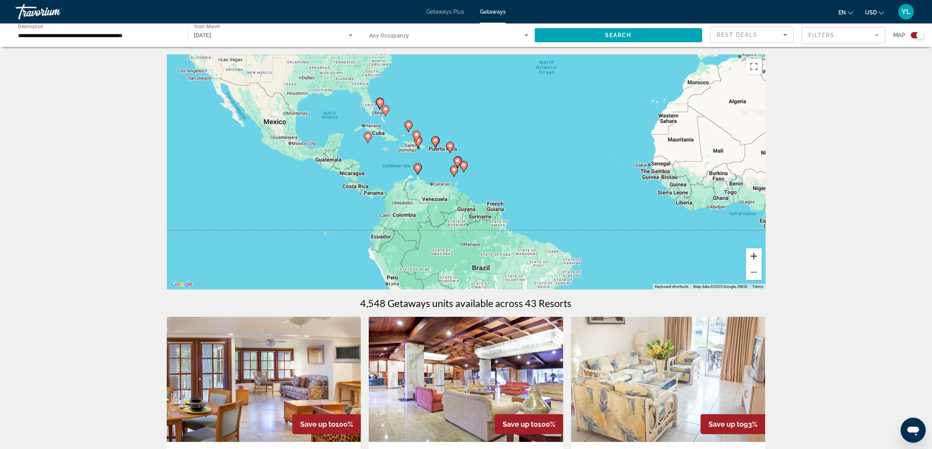
click at [749, 257] on button "Zoom in" at bounding box center [754, 256] width 16 height 16
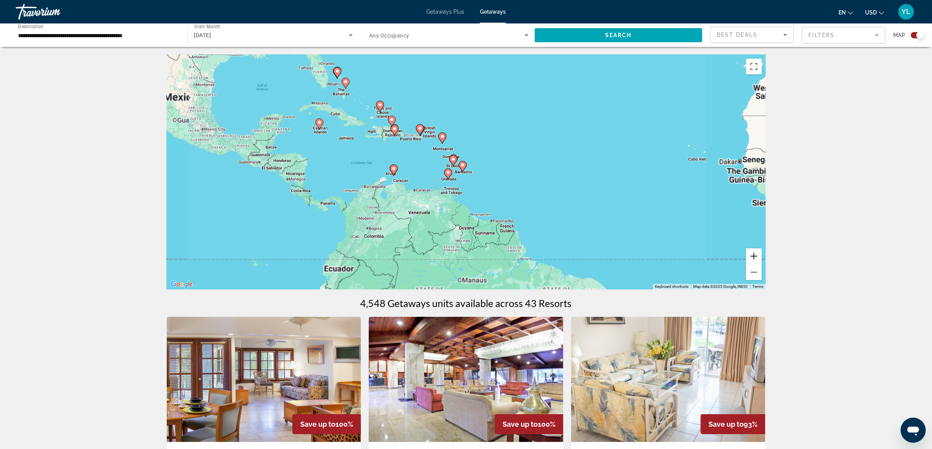
click at [749, 257] on button "Zoom in" at bounding box center [754, 256] width 16 height 16
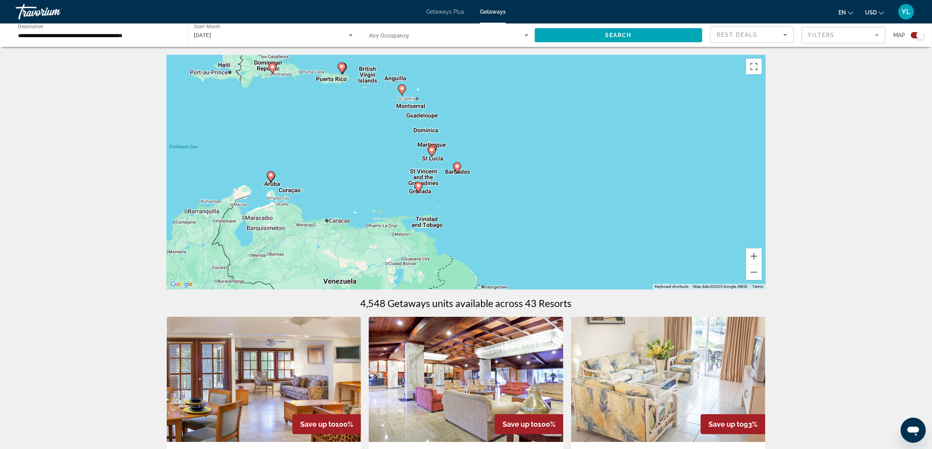
click at [270, 176] on image "Main content" at bounding box center [270, 175] width 5 height 5
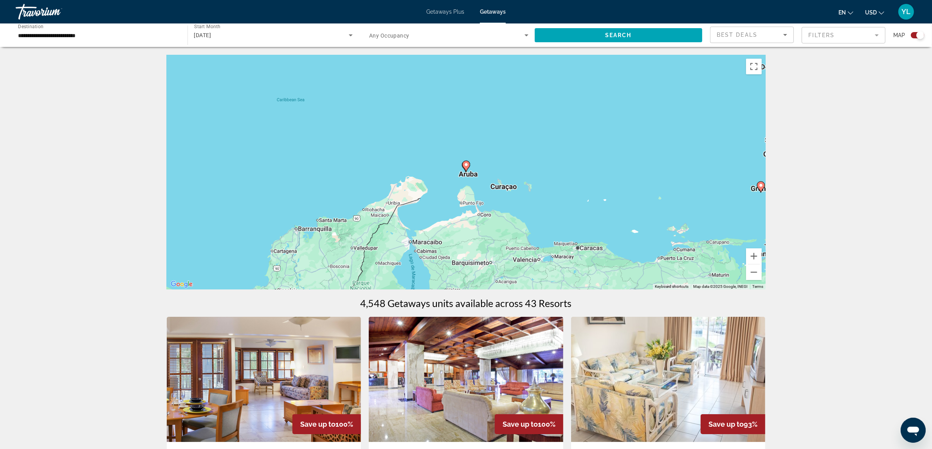
click at [470, 170] on gmp-advanced-marker "Main content" at bounding box center [466, 166] width 8 height 12
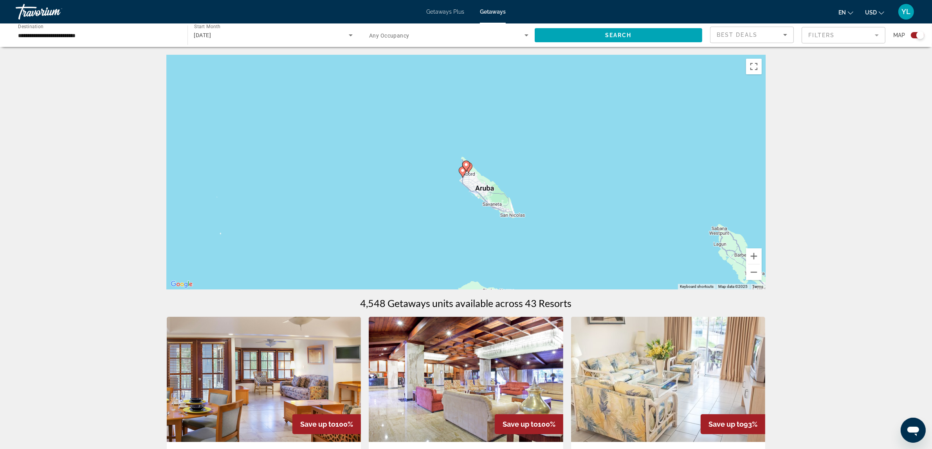
click at [466, 165] on image "Main content" at bounding box center [466, 164] width 5 height 5
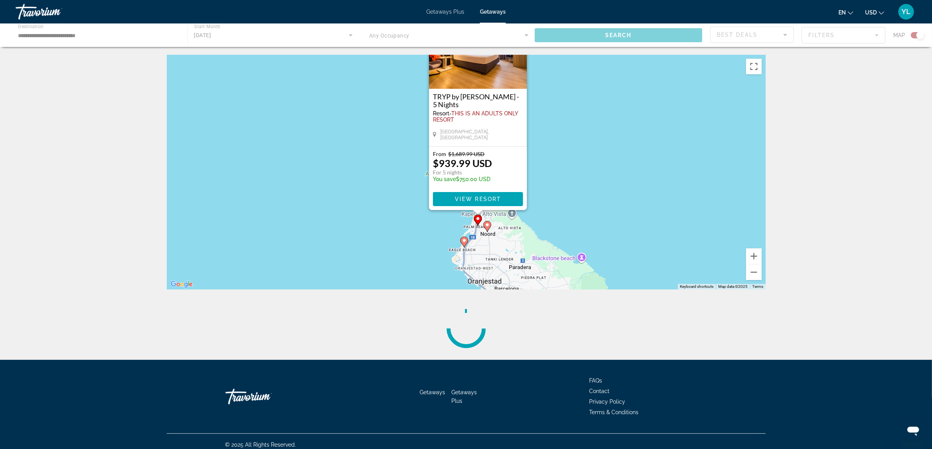
drag, startPoint x: 603, startPoint y: 219, endPoint x: 614, endPoint y: 171, distance: 48.8
click at [614, 171] on div "To activate drag with keyboard, press Alt + Enter. Once in keyboard drag state,…" at bounding box center [466, 172] width 599 height 235
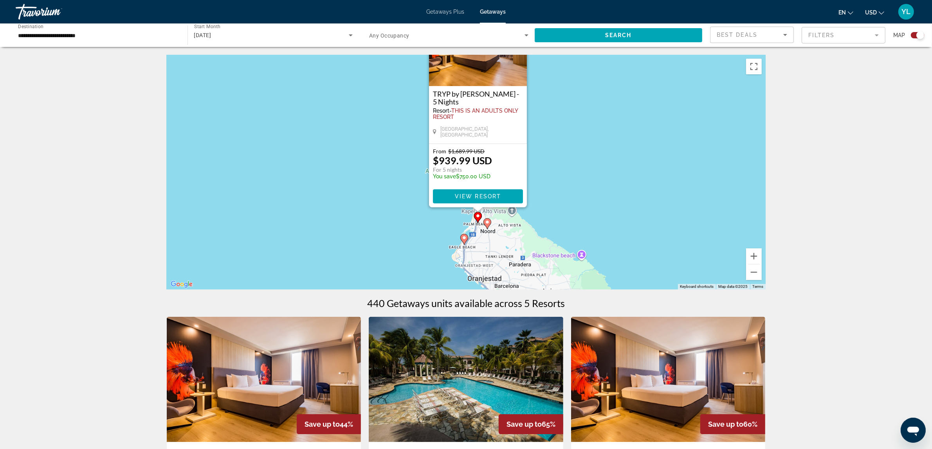
click at [464, 239] on image "Main content" at bounding box center [464, 238] width 5 height 5
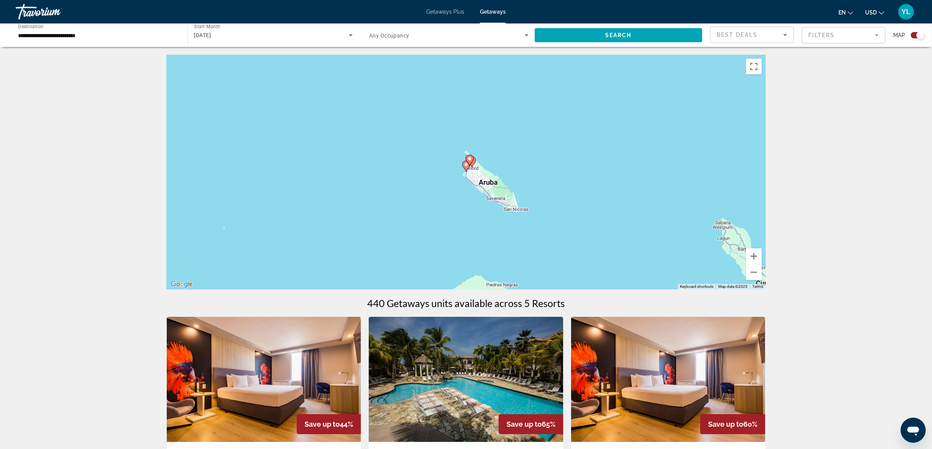
click at [464, 167] on icon "Main content" at bounding box center [466, 166] width 8 height 11
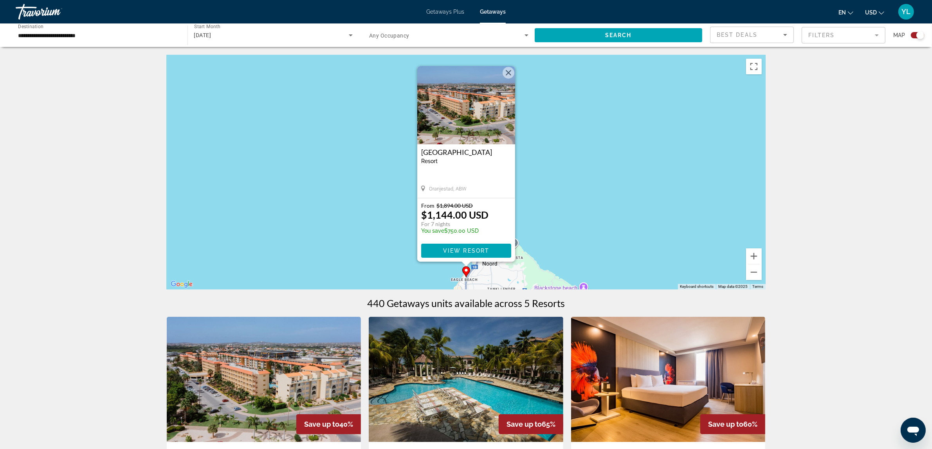
click at [504, 71] on button "Close" at bounding box center [508, 73] width 12 height 12
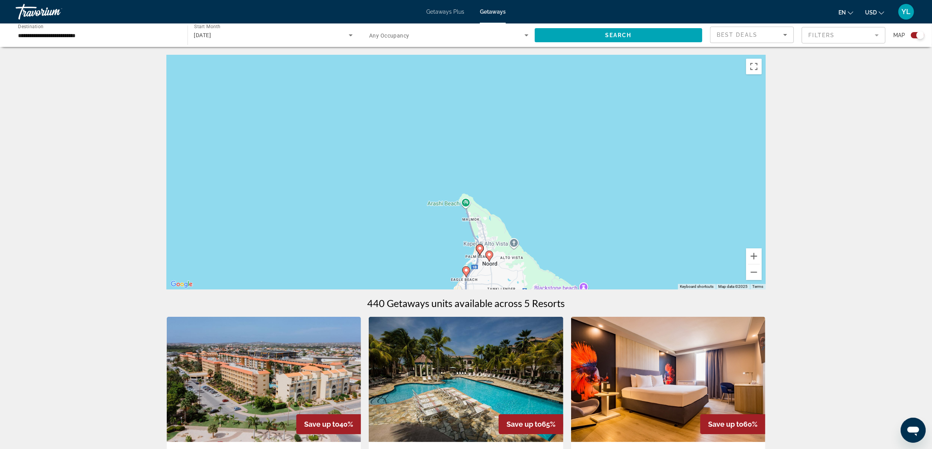
click at [484, 254] on div "To navigate, press the arrow keys. To activate drag with keyboard, press Alt + …" at bounding box center [466, 172] width 599 height 235
click at [489, 254] on image "Main content" at bounding box center [489, 254] width 5 height 5
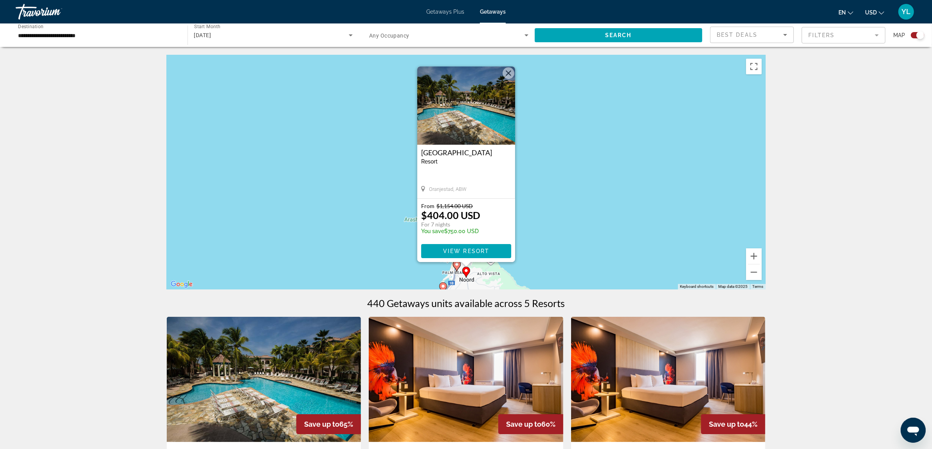
click at [505, 73] on button "Close" at bounding box center [508, 73] width 12 height 12
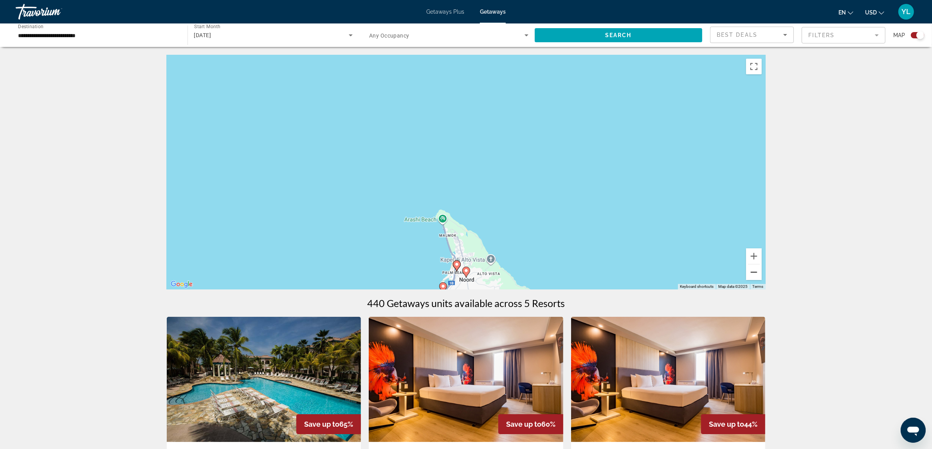
click at [755, 270] on button "Zoom out" at bounding box center [754, 273] width 16 height 16
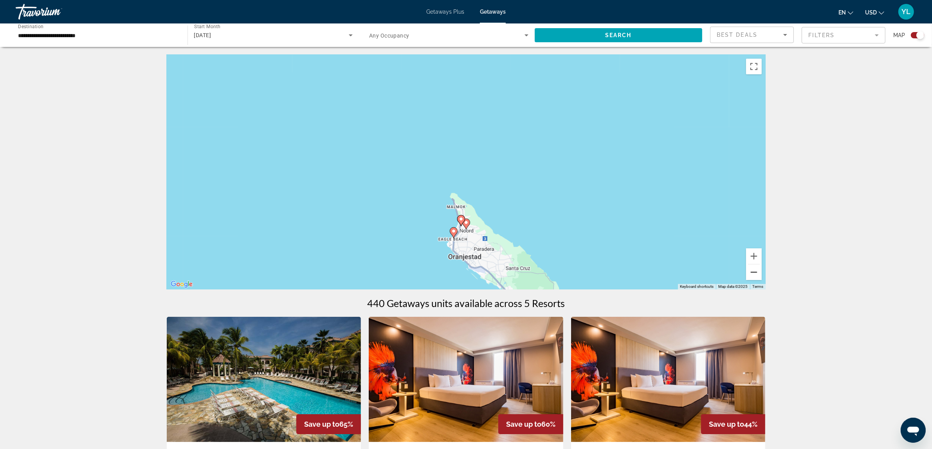
click at [755, 270] on button "Zoom out" at bounding box center [754, 273] width 16 height 16
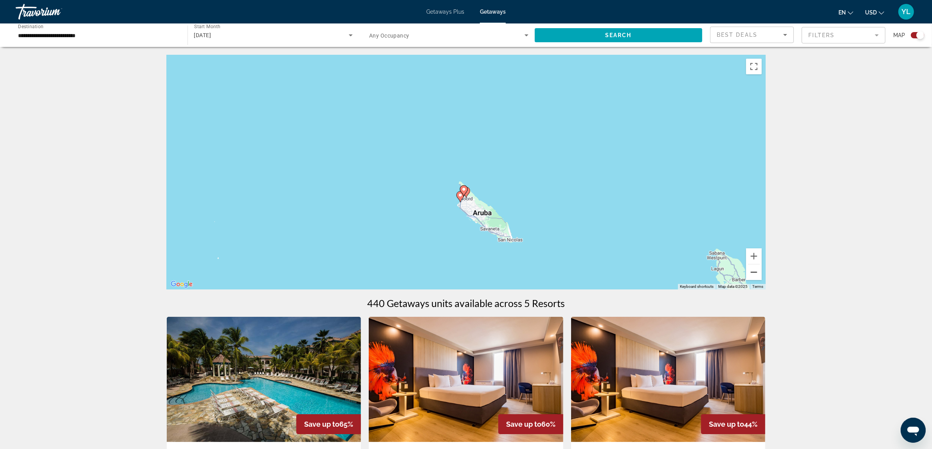
click at [755, 270] on button "Zoom out" at bounding box center [754, 273] width 16 height 16
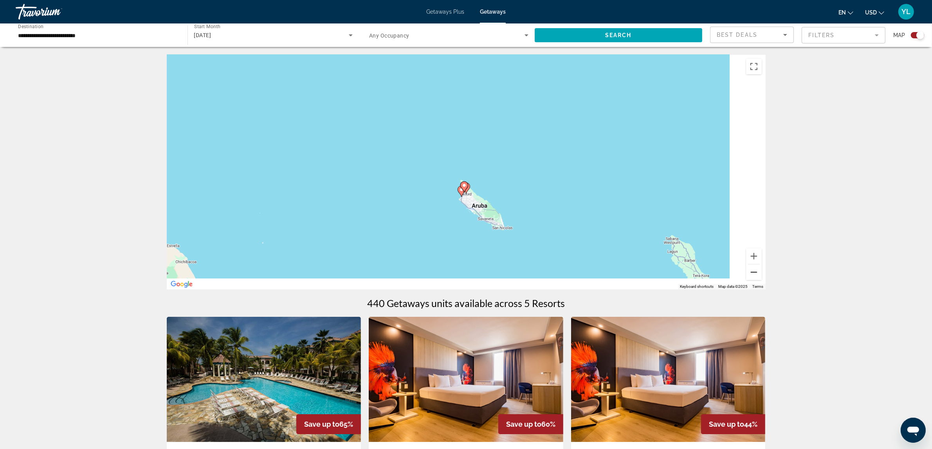
click at [755, 270] on button "Zoom out" at bounding box center [754, 273] width 16 height 16
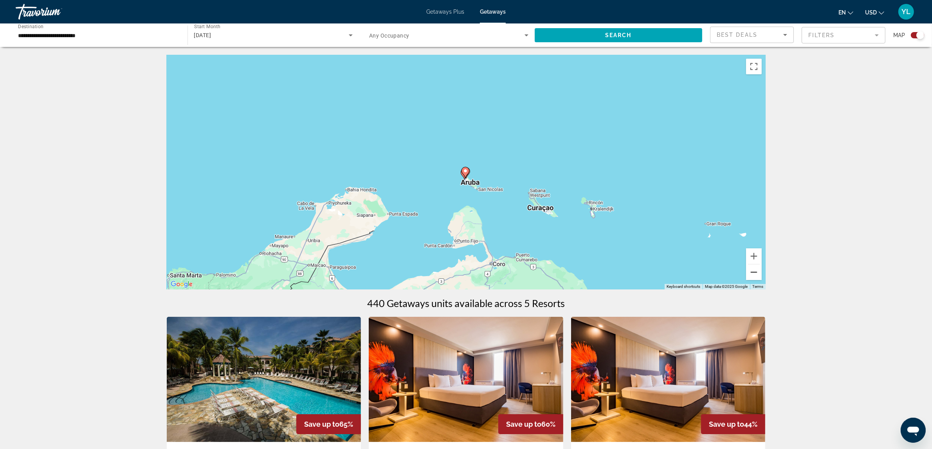
click at [755, 270] on button "Zoom out" at bounding box center [754, 273] width 16 height 16
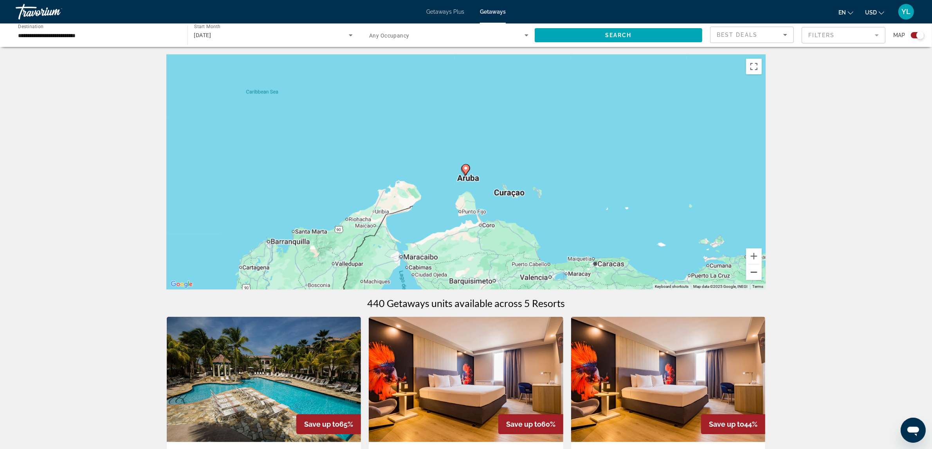
click at [755, 270] on button "Zoom out" at bounding box center [754, 273] width 16 height 16
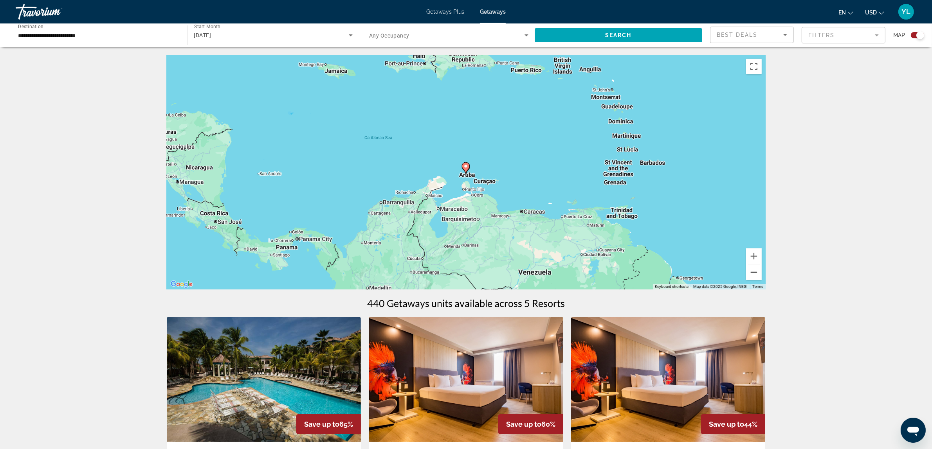
click at [754, 269] on button "Zoom out" at bounding box center [754, 273] width 16 height 16
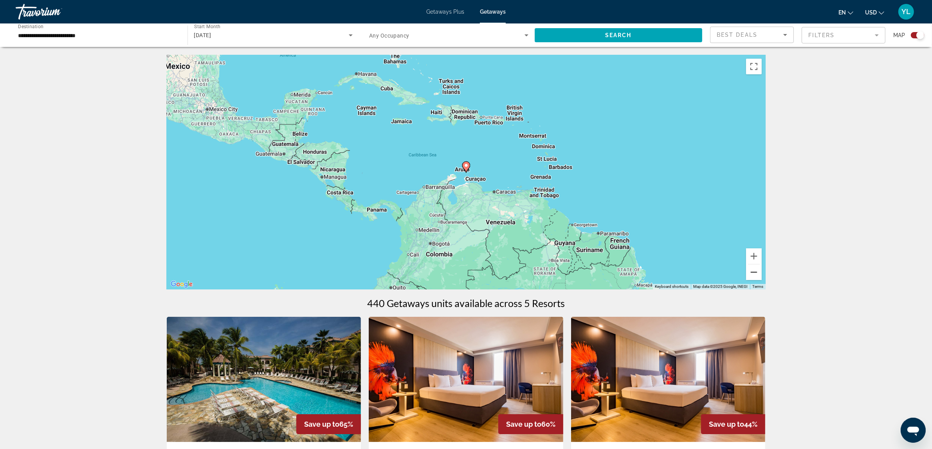
click at [754, 269] on button "Zoom out" at bounding box center [754, 273] width 16 height 16
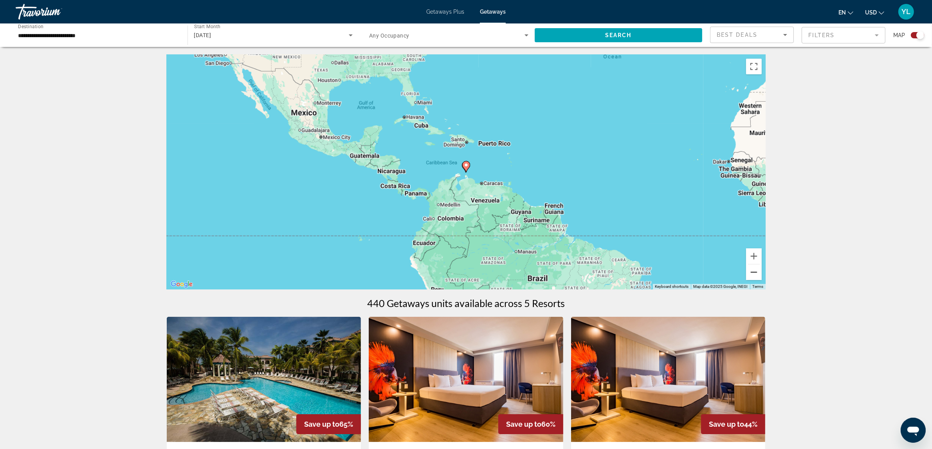
click at [754, 269] on button "Zoom out" at bounding box center [754, 273] width 16 height 16
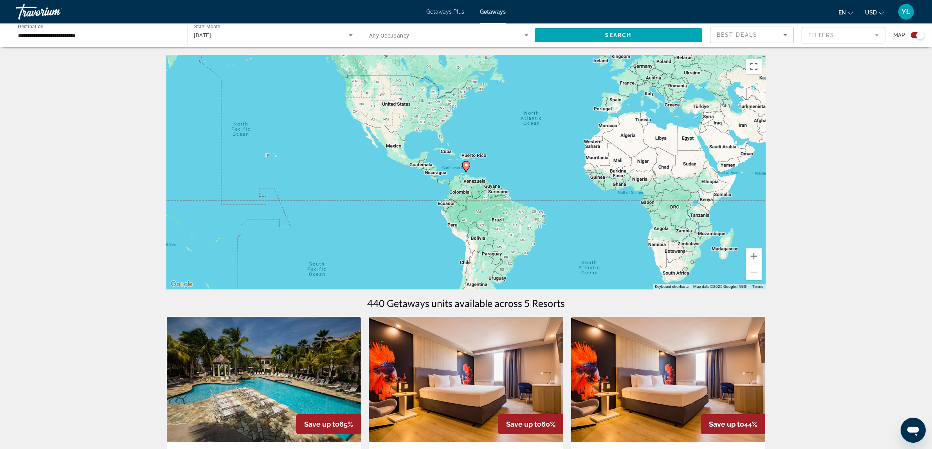
click at [88, 31] on input "**********" at bounding box center [97, 35] width 159 height 9
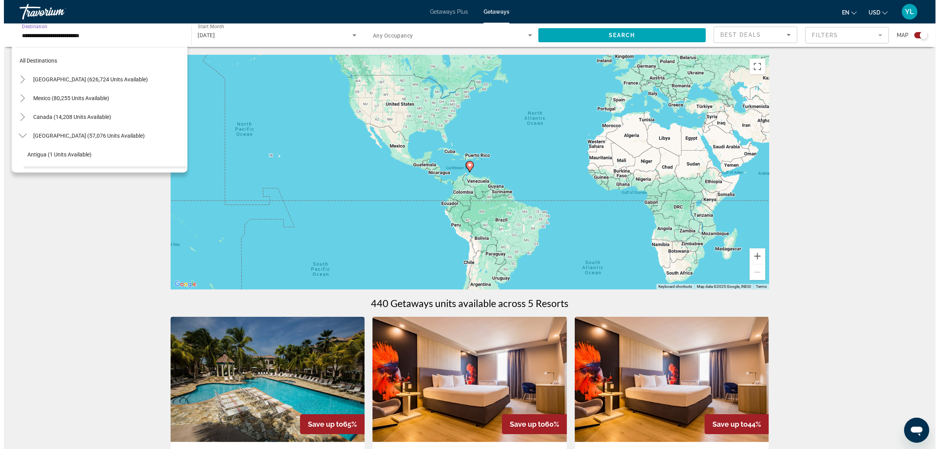
scroll to position [65, 0]
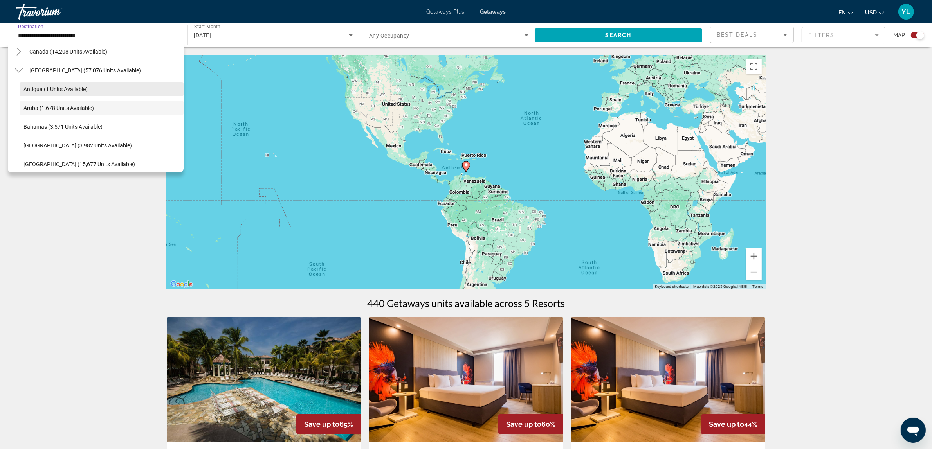
click at [75, 88] on span "Antigua (1 units available)" at bounding box center [55, 89] width 64 height 6
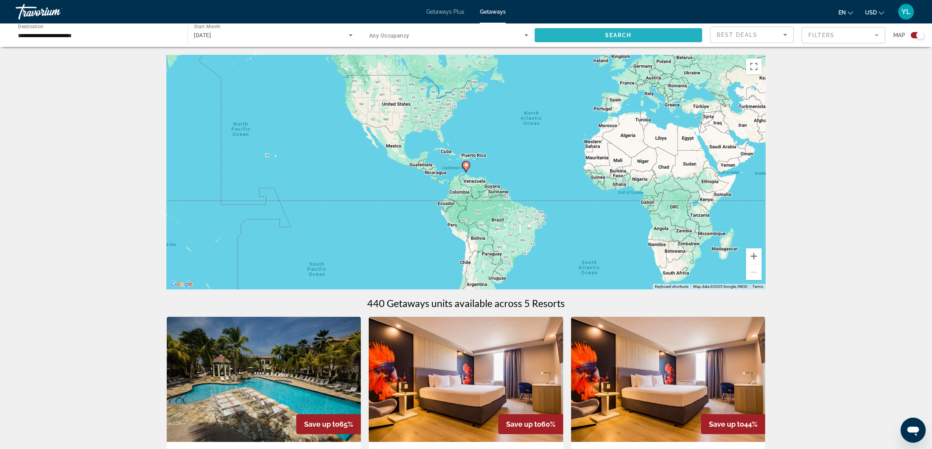
click at [563, 34] on span "Search widget" at bounding box center [619, 35] width 168 height 19
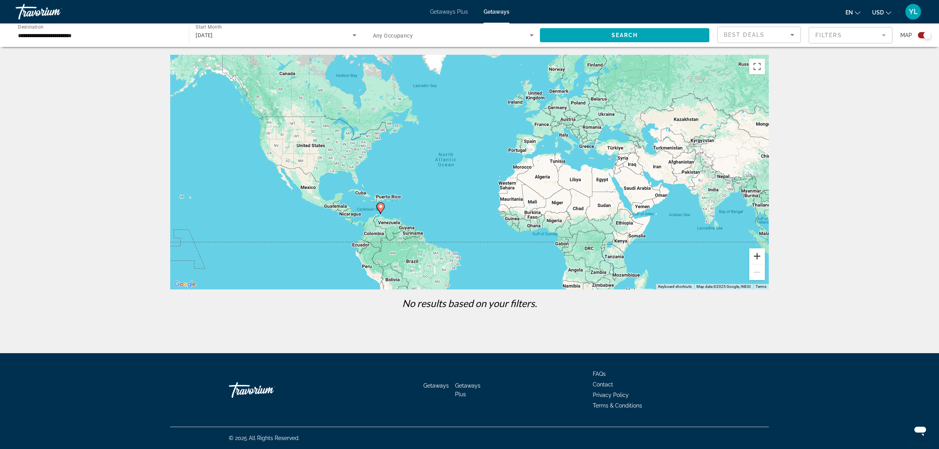
click at [756, 256] on button "Zoom in" at bounding box center [757, 256] width 16 height 16
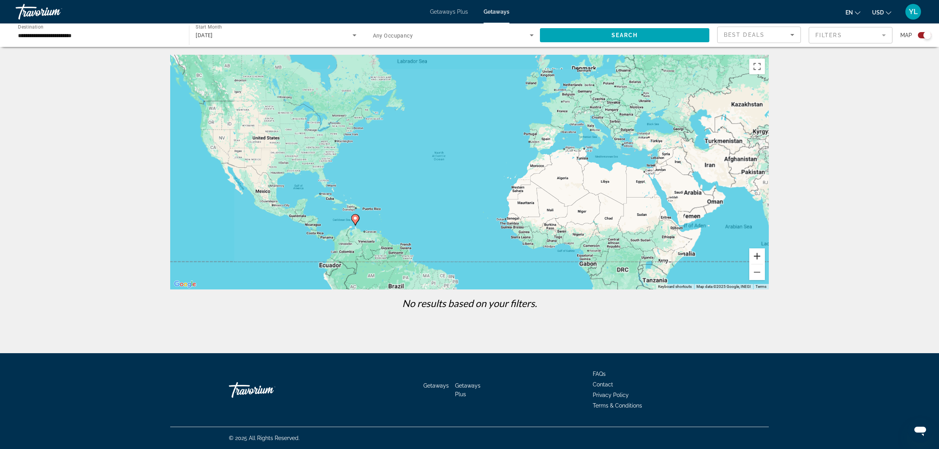
click at [756, 256] on button "Zoom in" at bounding box center [757, 256] width 16 height 16
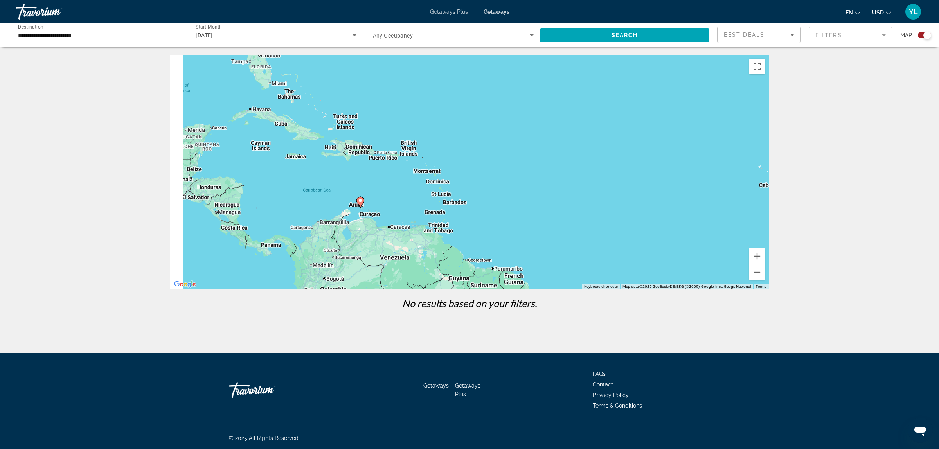
drag, startPoint x: 353, startPoint y: 216, endPoint x: 614, endPoint y: 74, distance: 297.3
click at [614, 74] on div "To activate drag with keyboard, press Alt + Enter. Once in keyboard drag state,…" at bounding box center [469, 172] width 599 height 235
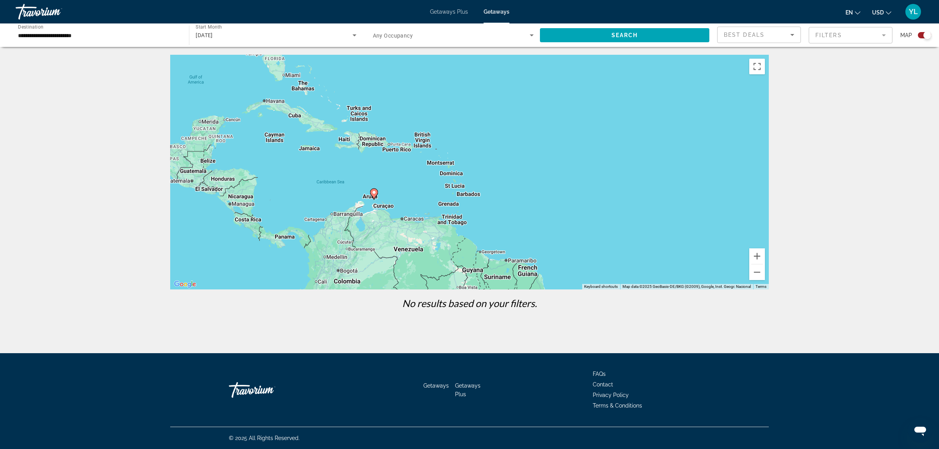
click at [77, 23] on div "**********" at bounding box center [98, 34] width 173 height 23
click at [77, 31] on input "**********" at bounding box center [98, 35] width 161 height 9
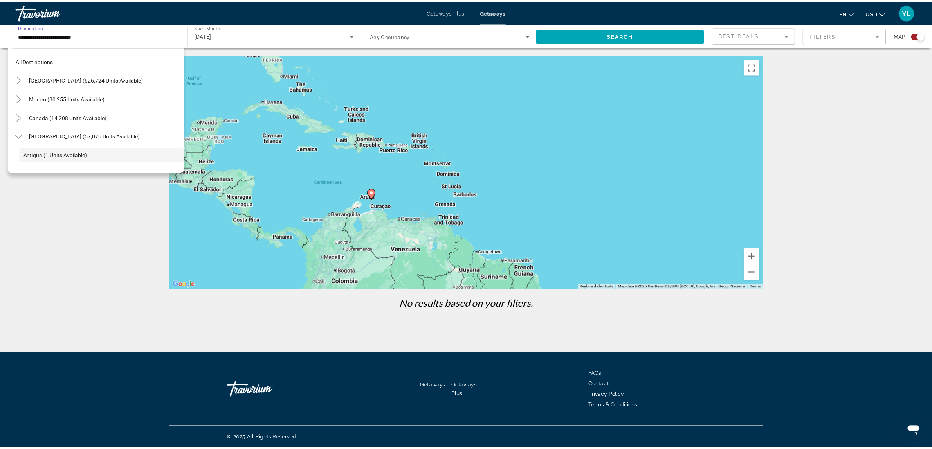
scroll to position [46, 0]
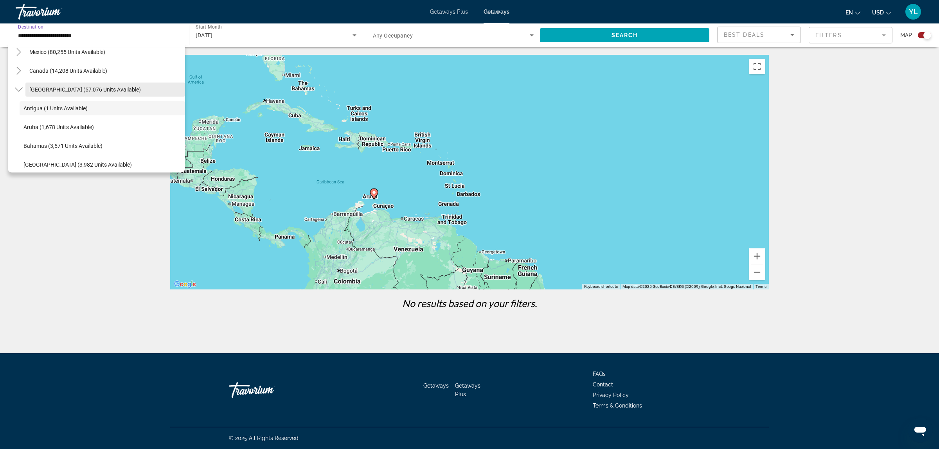
click at [82, 89] on span "[GEOGRAPHIC_DATA] (57,076 units available)" at bounding box center [85, 89] width 112 height 6
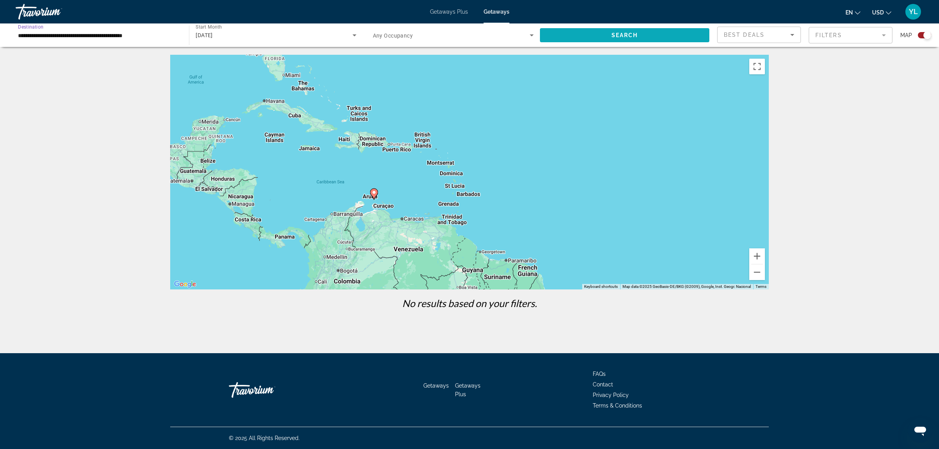
click at [561, 29] on span "Search widget" at bounding box center [624, 35] width 169 height 19
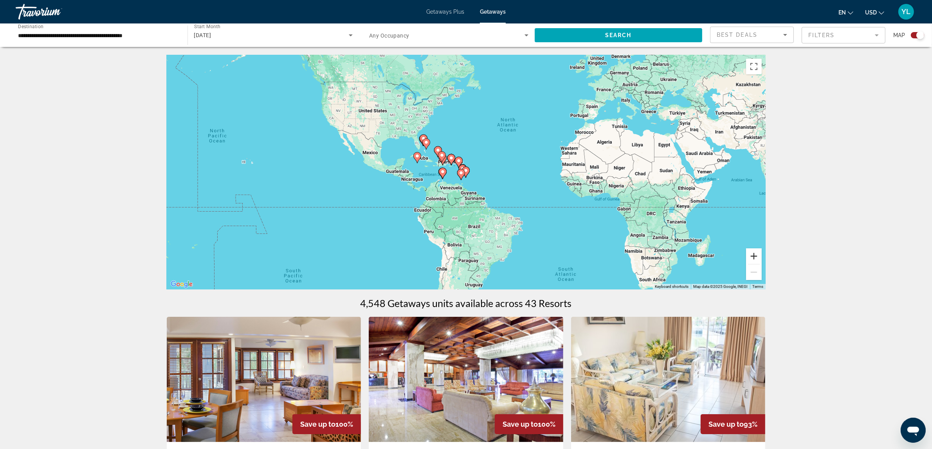
click at [754, 259] on button "Zoom in" at bounding box center [754, 256] width 16 height 16
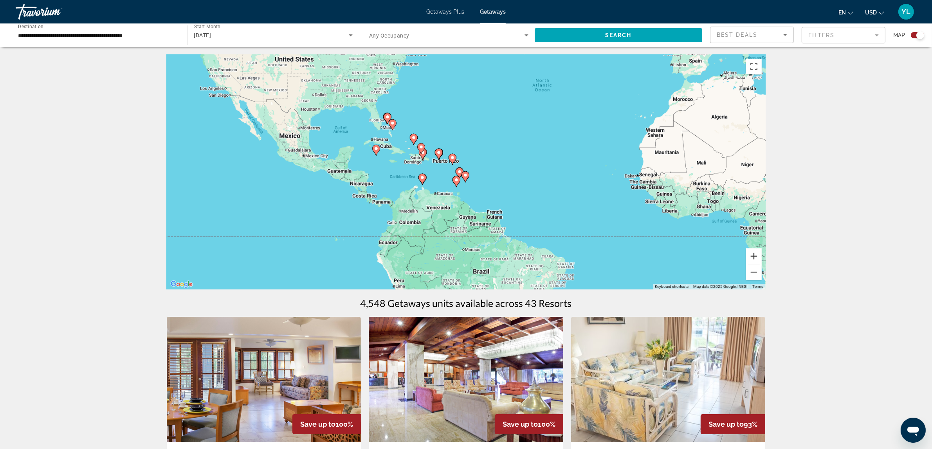
click at [754, 259] on button "Zoom in" at bounding box center [754, 256] width 16 height 16
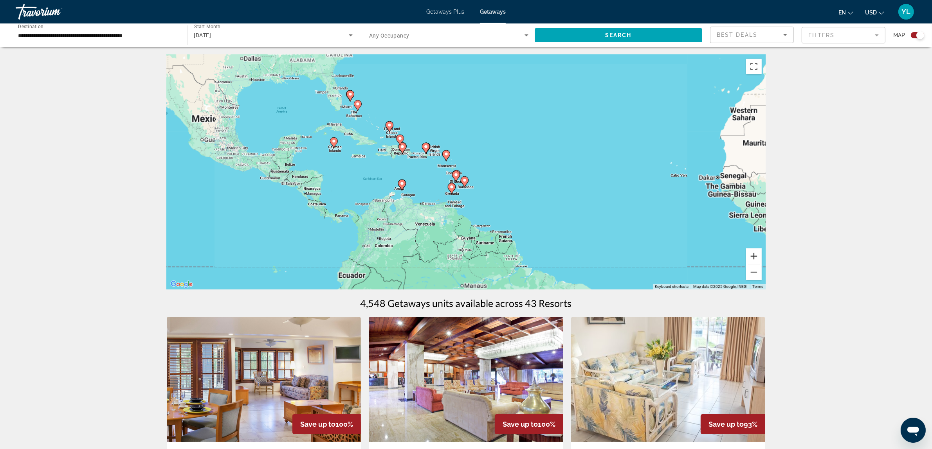
click at [754, 259] on button "Zoom in" at bounding box center [754, 256] width 16 height 16
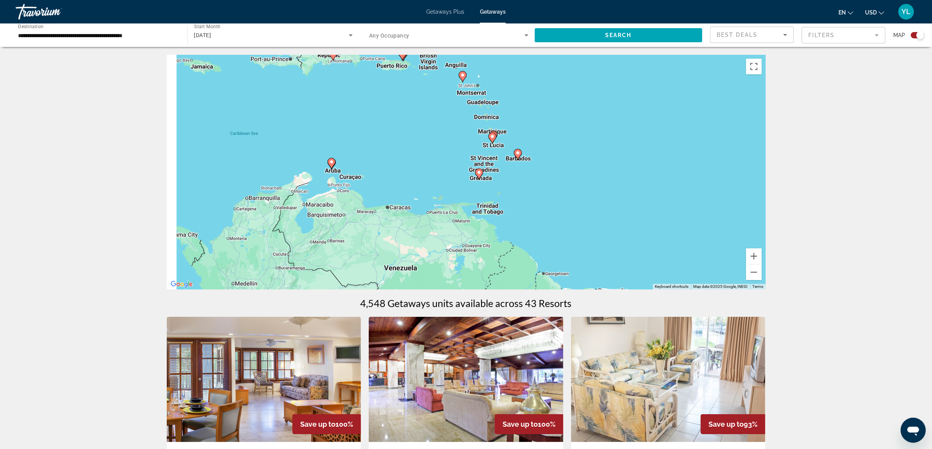
drag, startPoint x: 541, startPoint y: 241, endPoint x: 600, endPoint y: 183, distance: 82.5
click at [599, 183] on div "To activate drag with keyboard, press Alt + Enter. Once in keyboard drag state,…" at bounding box center [466, 172] width 599 height 235
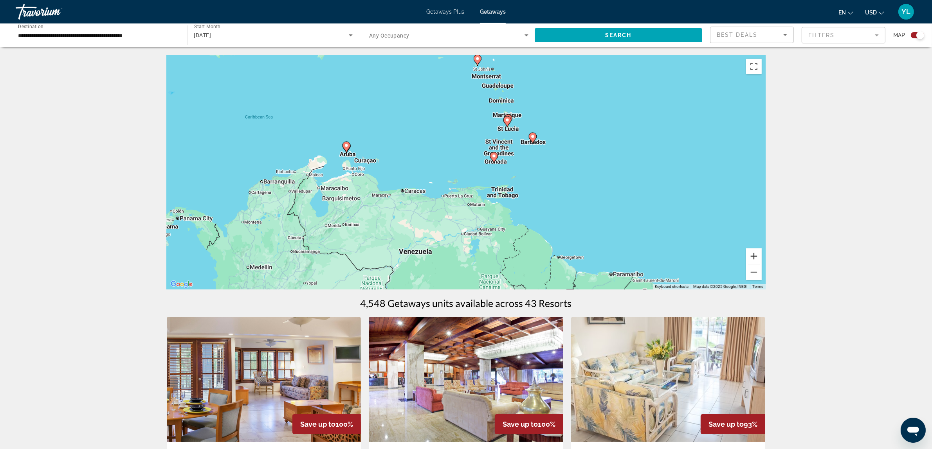
click at [748, 257] on button "Zoom in" at bounding box center [754, 256] width 16 height 16
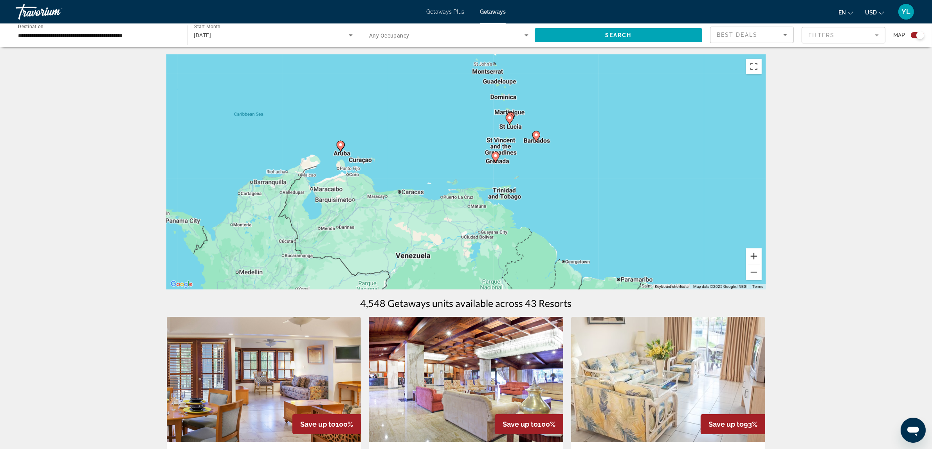
click at [748, 257] on button "Zoom in" at bounding box center [754, 256] width 16 height 16
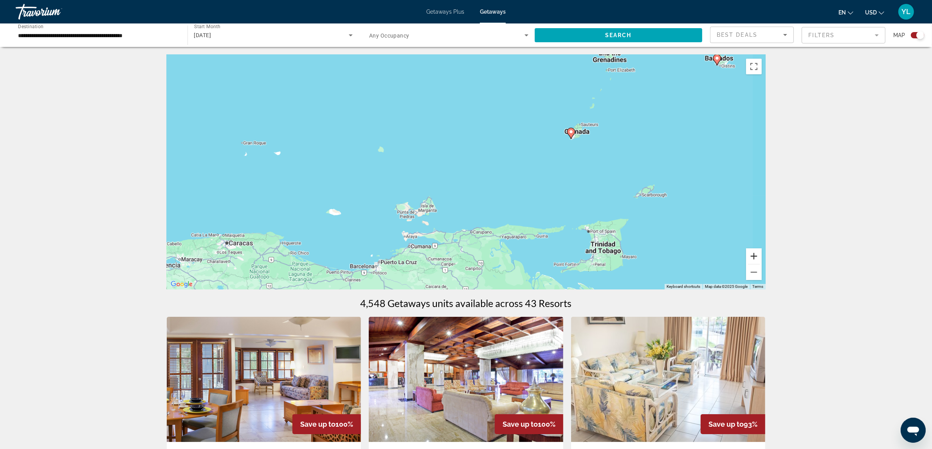
click at [748, 257] on button "Zoom in" at bounding box center [754, 256] width 16 height 16
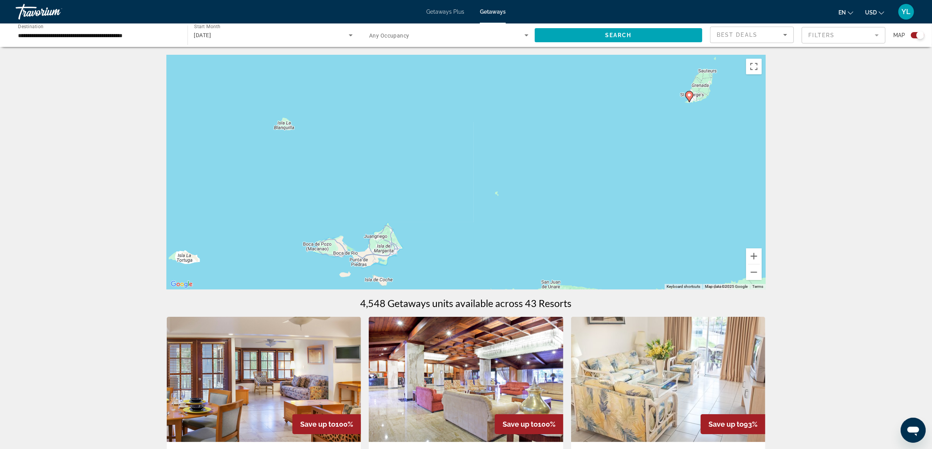
click at [687, 97] on image "Main content" at bounding box center [689, 95] width 5 height 5
type input "**********"
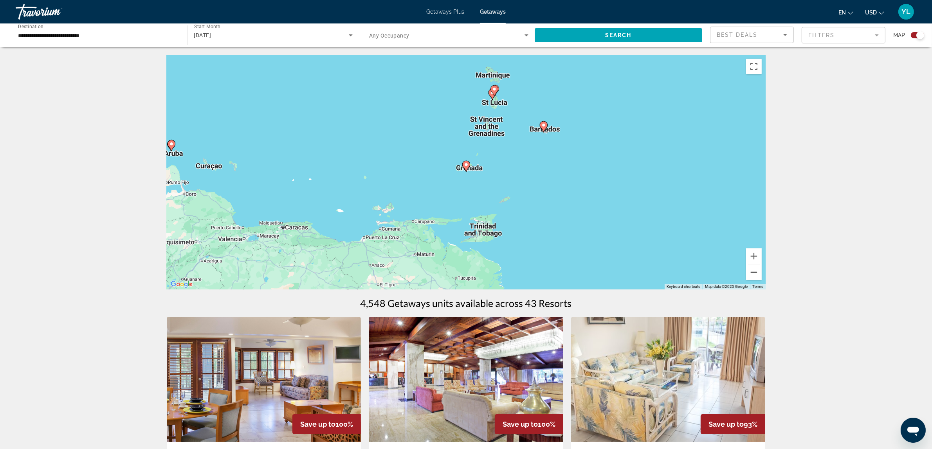
click at [754, 265] on button "Zoom out" at bounding box center [754, 273] width 16 height 16
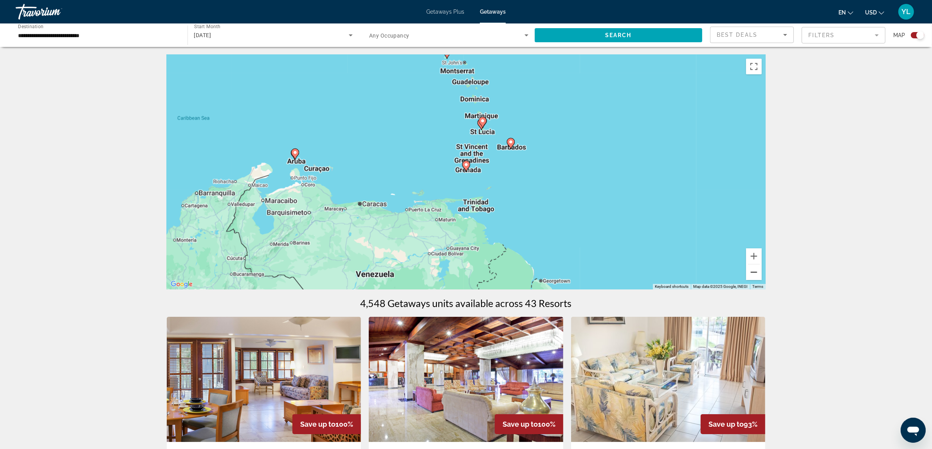
click at [754, 265] on button "Zoom out" at bounding box center [754, 273] width 16 height 16
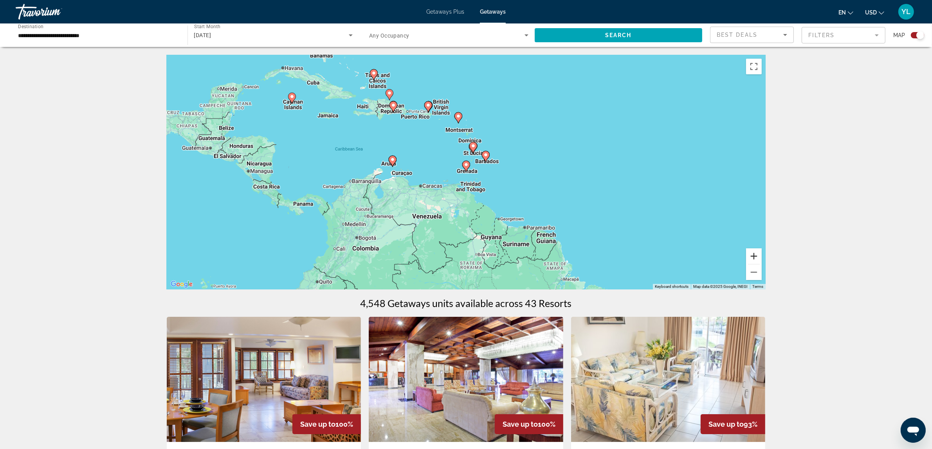
click at [757, 256] on button "Zoom in" at bounding box center [754, 256] width 16 height 16
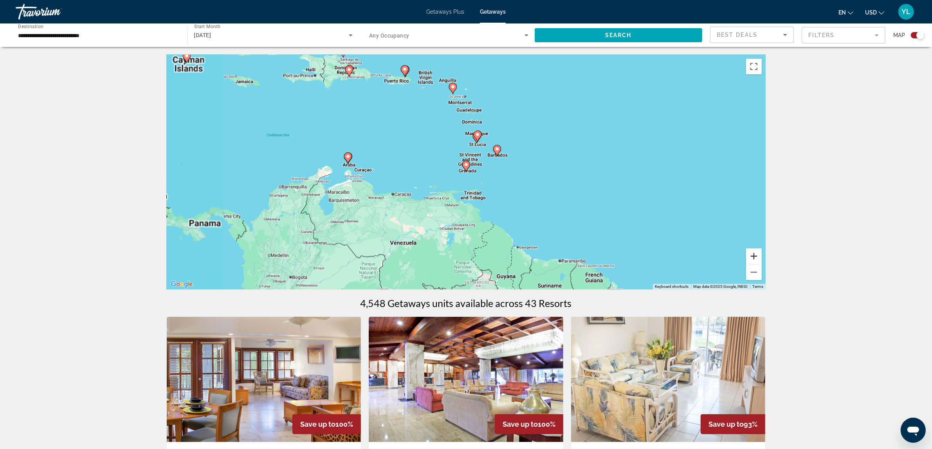
click at [757, 256] on button "Zoom in" at bounding box center [754, 256] width 16 height 16
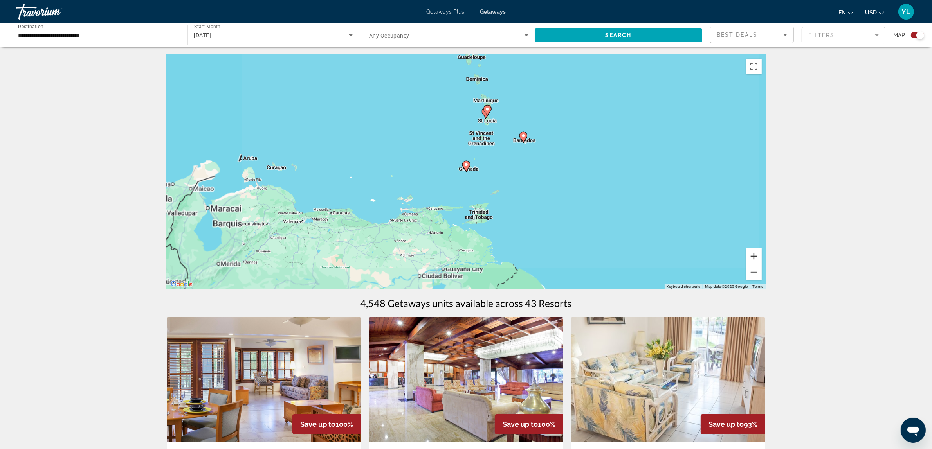
click at [757, 256] on button "Zoom in" at bounding box center [754, 256] width 16 height 16
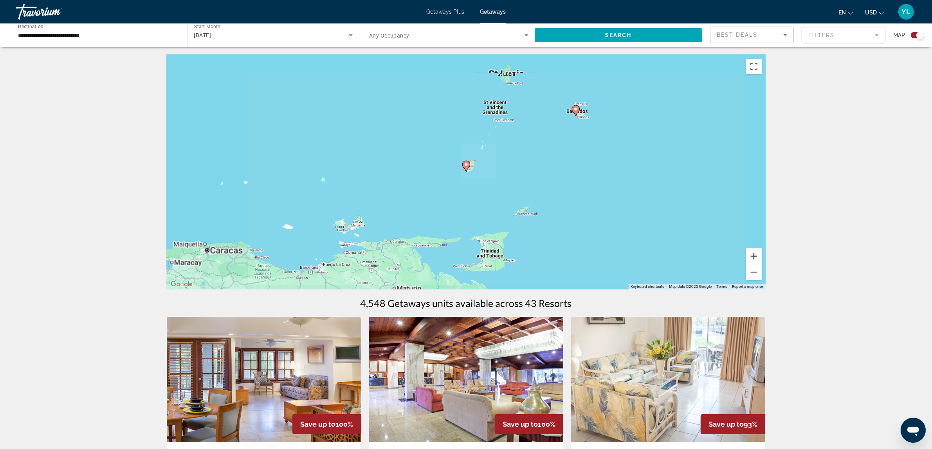
click at [757, 256] on button "Zoom in" at bounding box center [754, 256] width 16 height 16
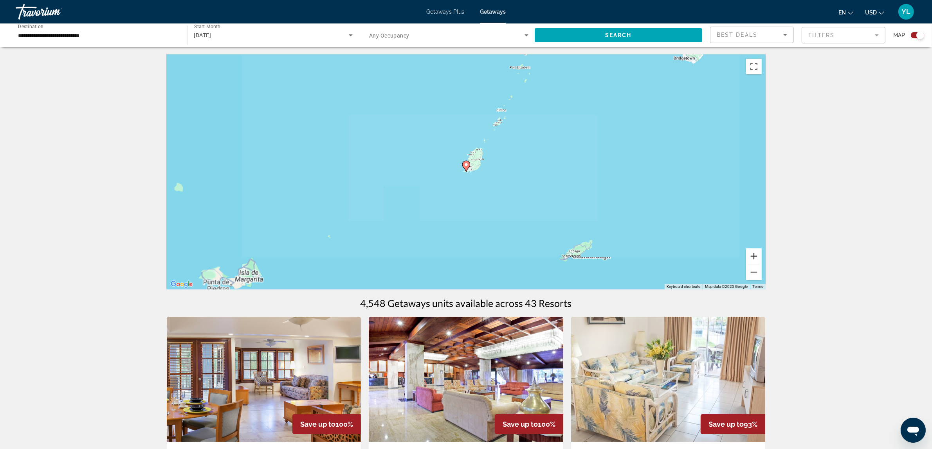
click at [757, 256] on button "Zoom in" at bounding box center [754, 256] width 16 height 16
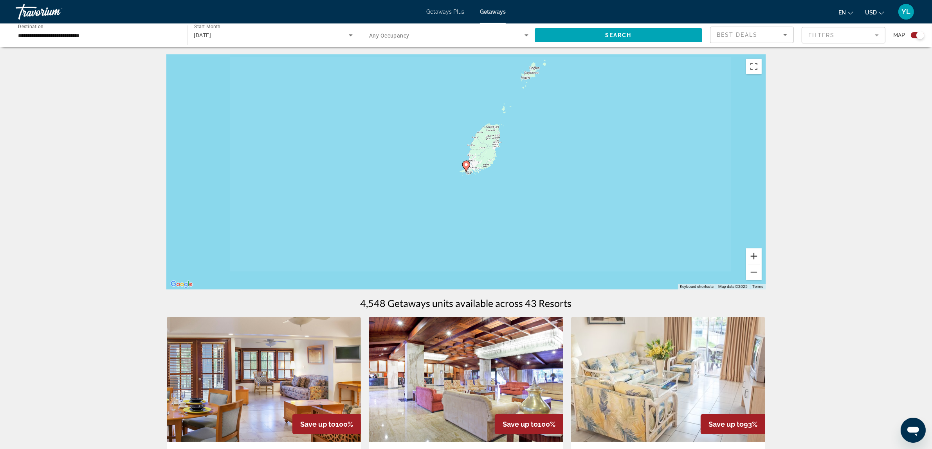
click at [757, 256] on button "Zoom in" at bounding box center [754, 256] width 16 height 16
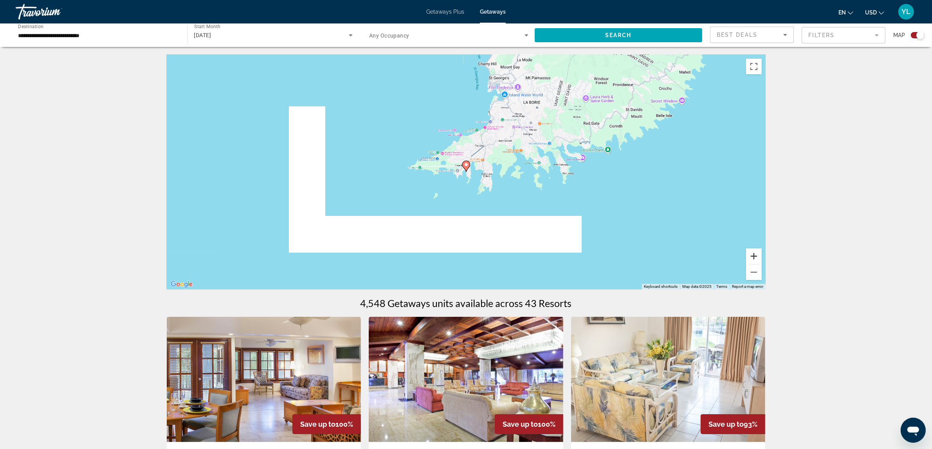
click at [757, 256] on button "Zoom in" at bounding box center [754, 256] width 16 height 16
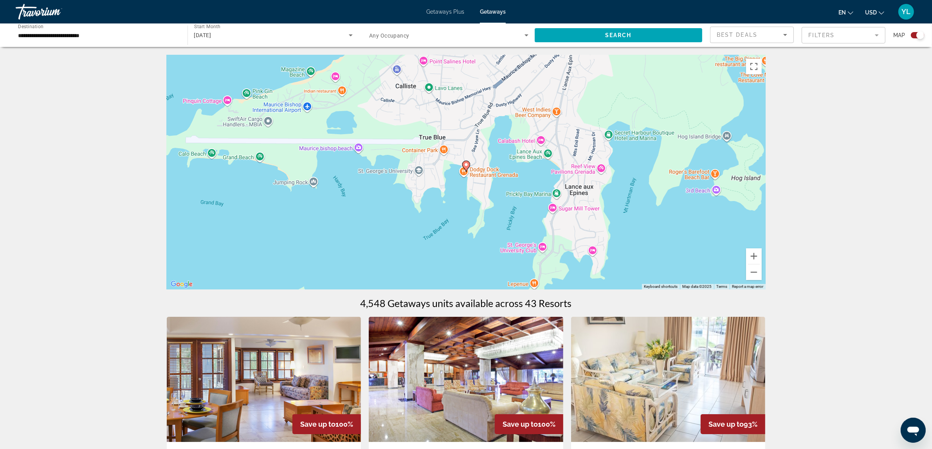
click at [466, 165] on image "Main content" at bounding box center [466, 164] width 5 height 5
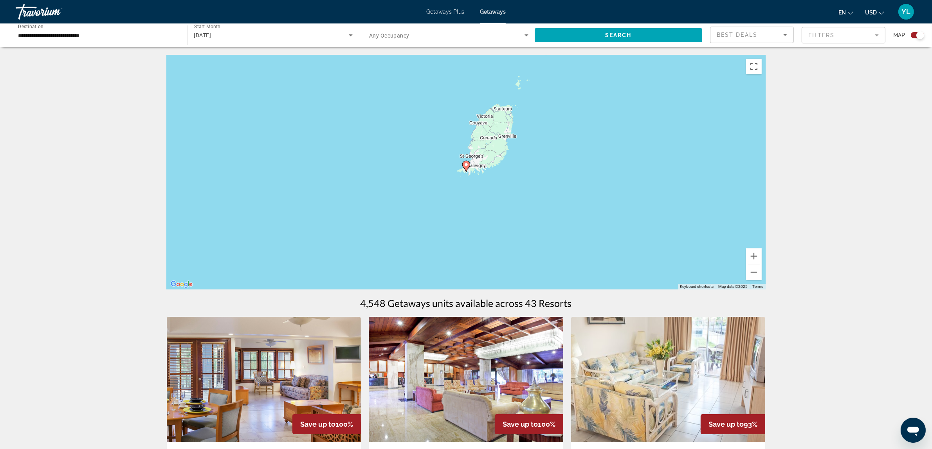
click at [466, 165] on image "Main content" at bounding box center [466, 164] width 5 height 5
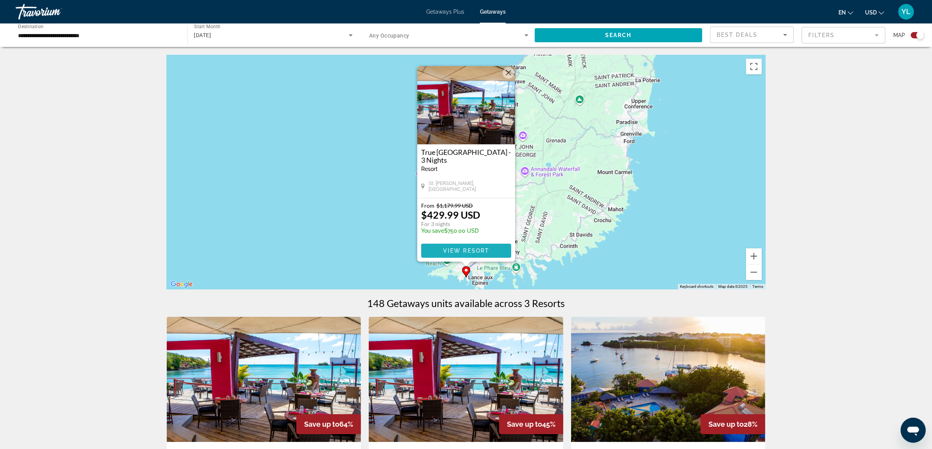
drag, startPoint x: 462, startPoint y: 253, endPoint x: 480, endPoint y: 253, distance: 18.4
click at [462, 253] on span "View Resort" at bounding box center [466, 251] width 46 height 6
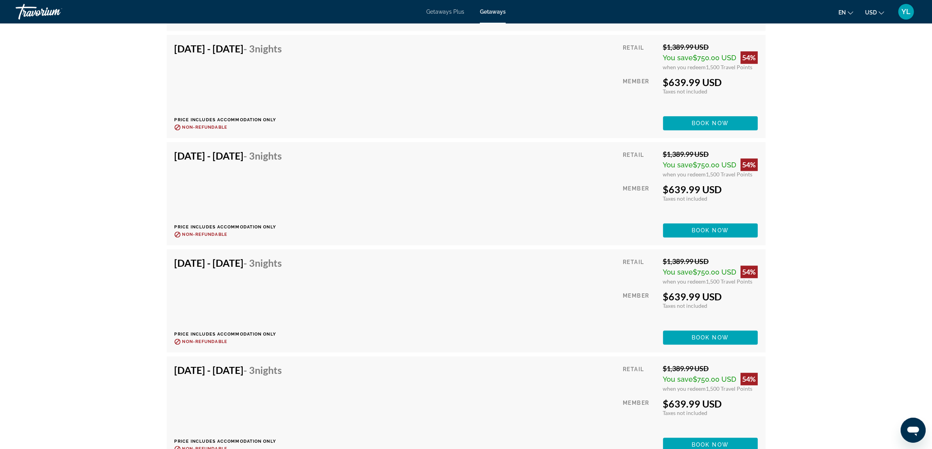
scroll to position [2592, 0]
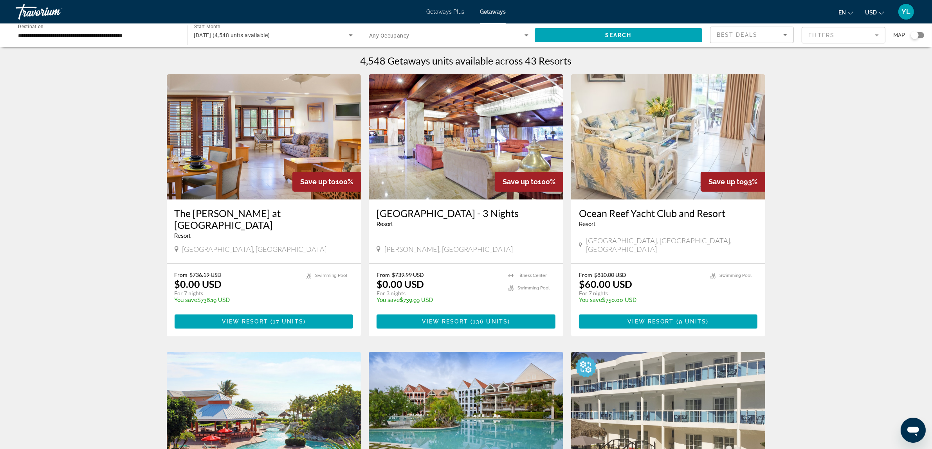
click at [222, 27] on div "[DATE] (4,548 units available)" at bounding box center [273, 35] width 159 height 22
click at [230, 54] on span "All Start Months" at bounding box center [213, 58] width 39 height 9
click at [235, 32] on span "All Start Months" at bounding box center [215, 35] width 42 height 6
click at [233, 83] on mat-option "[DATE] (4,548 units available)" at bounding box center [272, 77] width 171 height 19
click at [96, 38] on input "**********" at bounding box center [97, 35] width 159 height 9
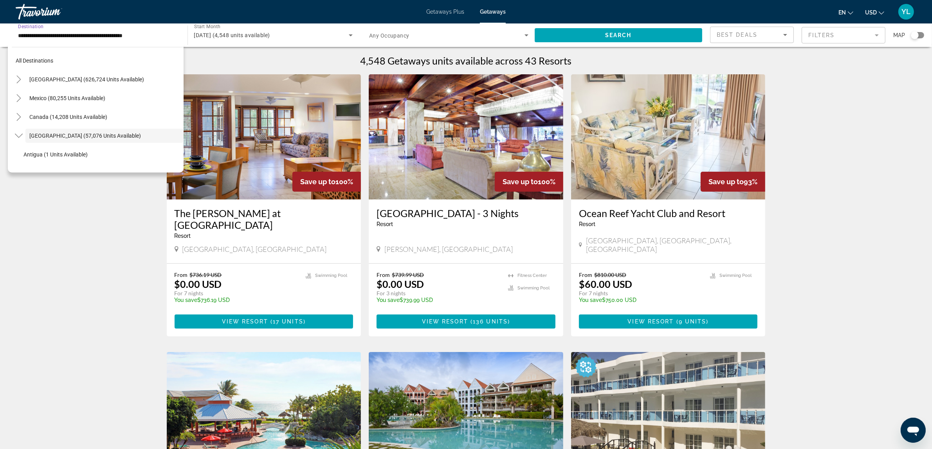
scroll to position [28, 0]
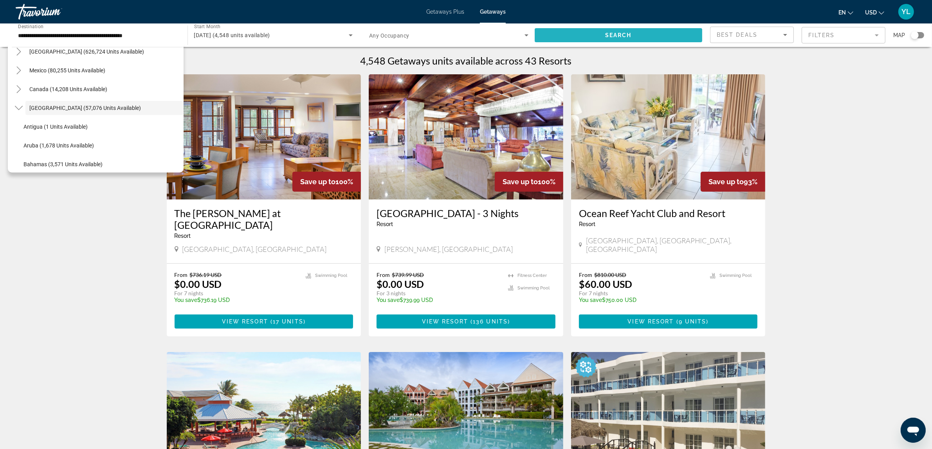
click at [595, 37] on span "Search widget" at bounding box center [619, 35] width 168 height 19
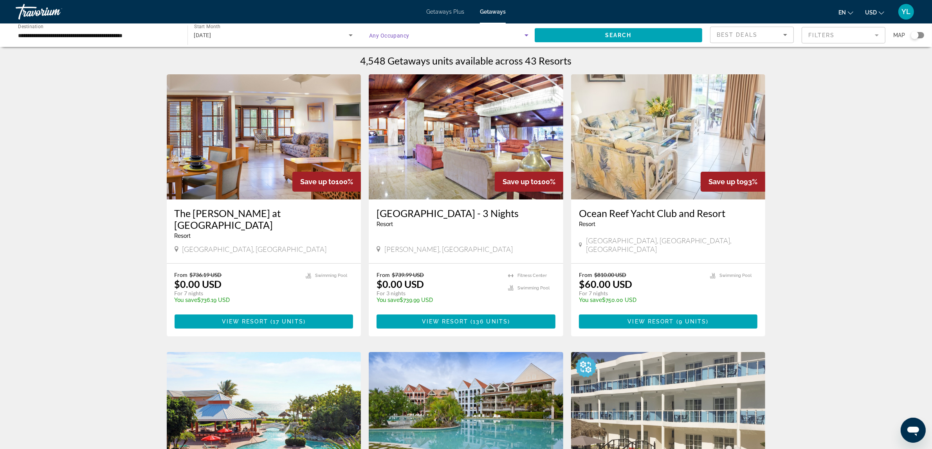
click at [457, 37] on span "Search widget" at bounding box center [446, 35] width 155 height 9
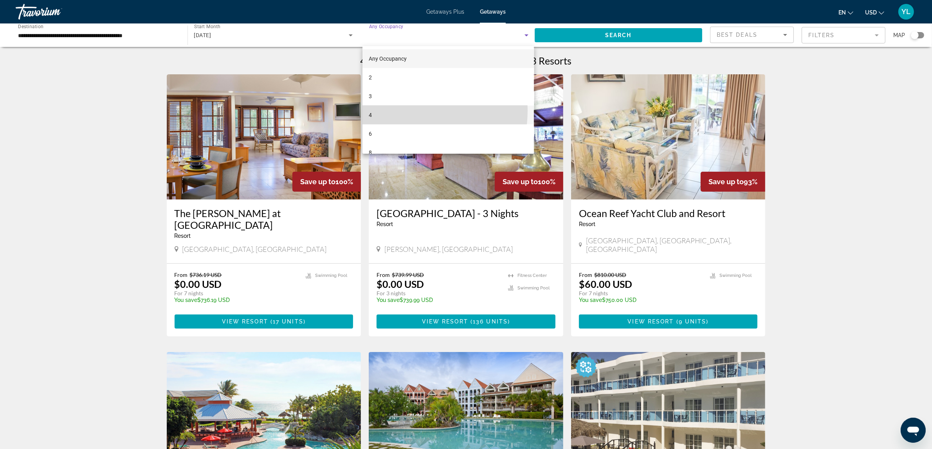
click at [401, 110] on mat-option "4" at bounding box center [447, 115] width 171 height 19
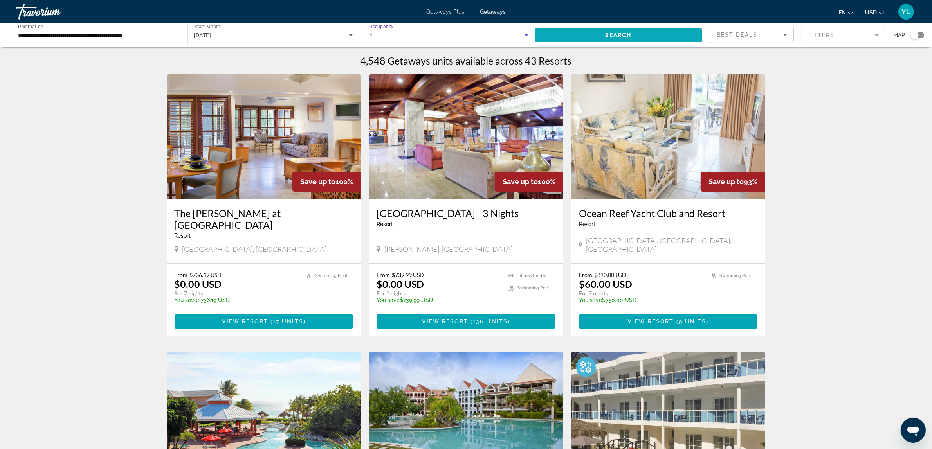
click at [599, 37] on span "Search widget" at bounding box center [619, 35] width 168 height 19
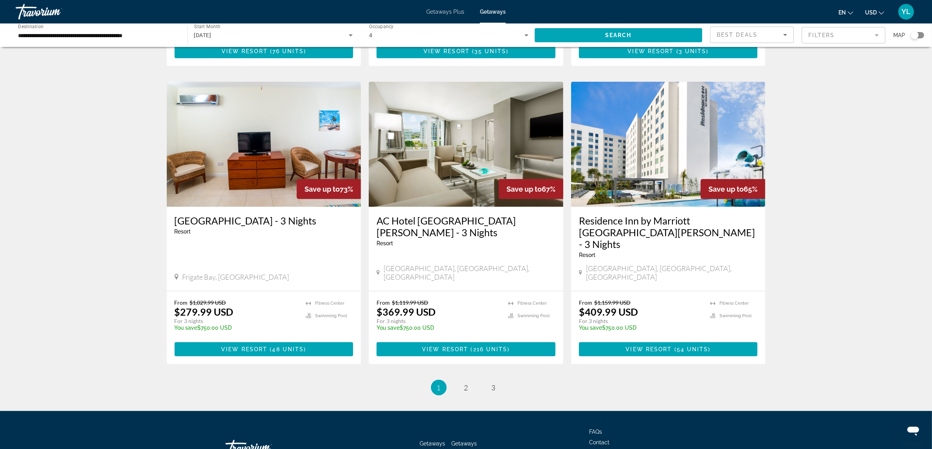
scroll to position [828, 0]
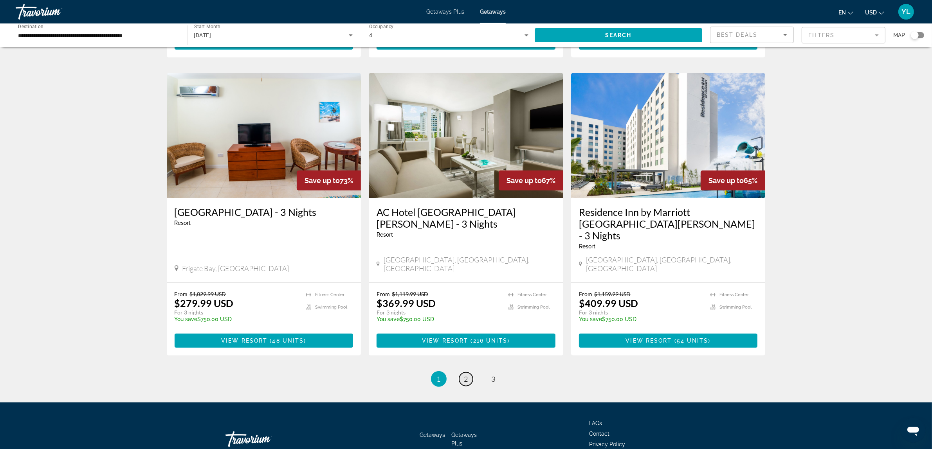
click at [464, 375] on span "2" at bounding box center [466, 379] width 4 height 9
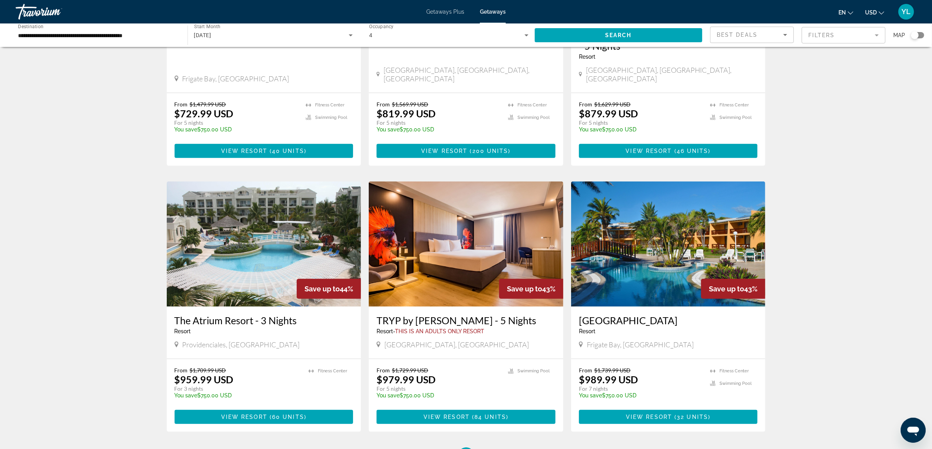
scroll to position [828, 0]
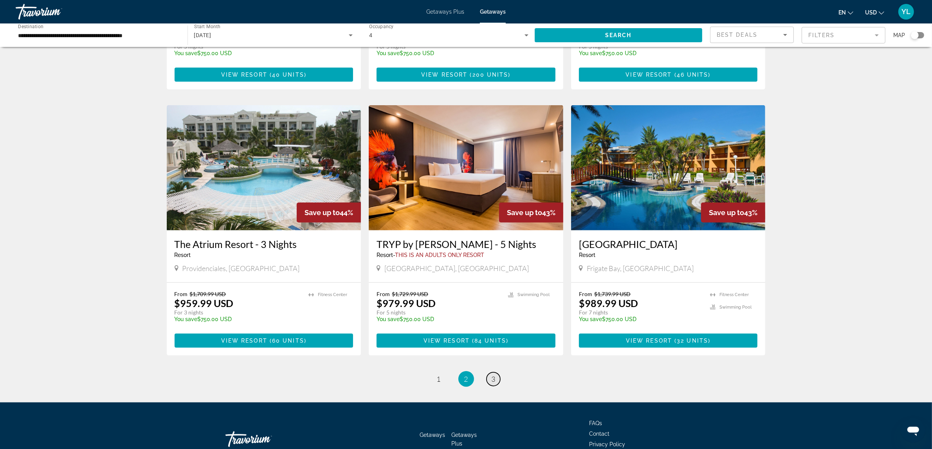
click at [493, 375] on span "3" at bounding box center [493, 379] width 4 height 9
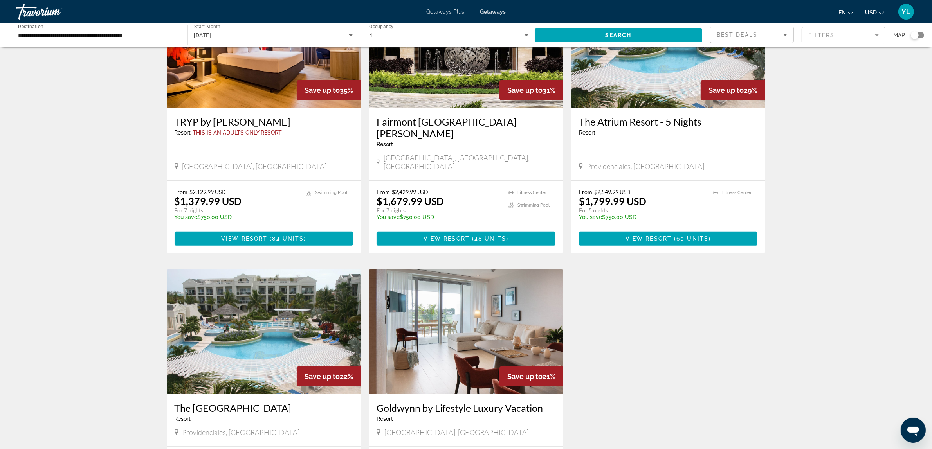
scroll to position [828, 0]
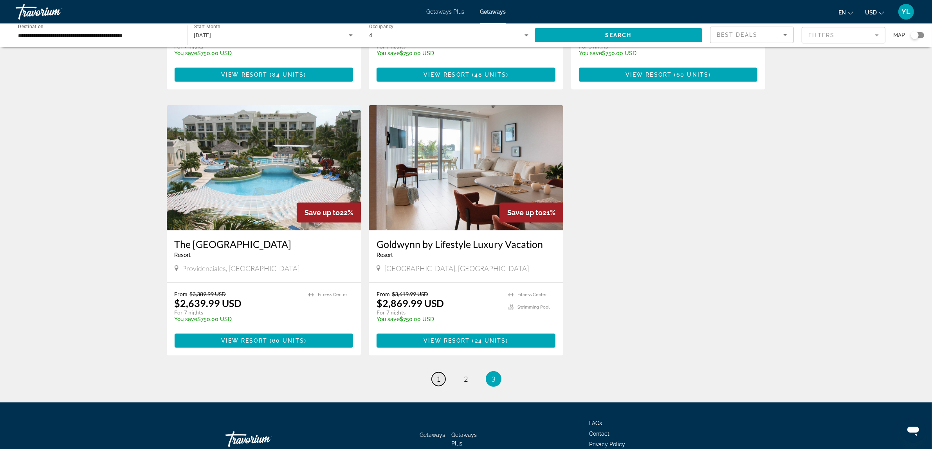
click at [437, 375] on span "1" at bounding box center [439, 379] width 4 height 9
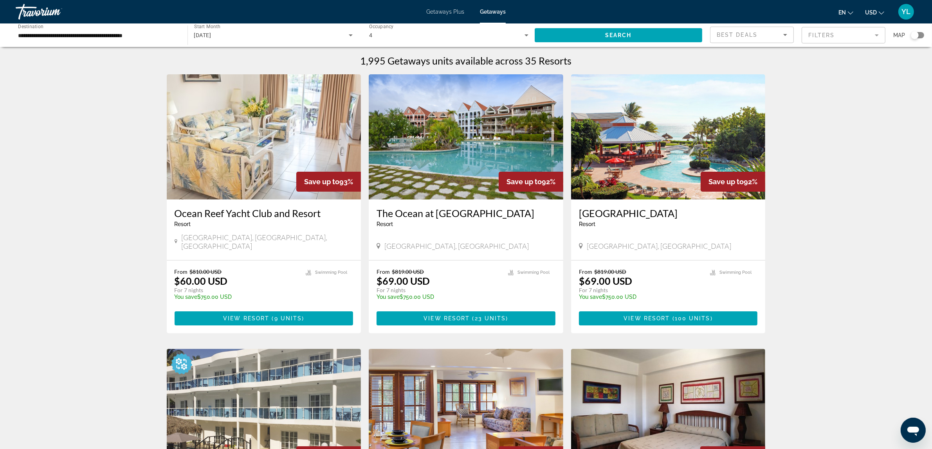
click at [40, 11] on div "Travorium" at bounding box center [55, 12] width 78 height 20
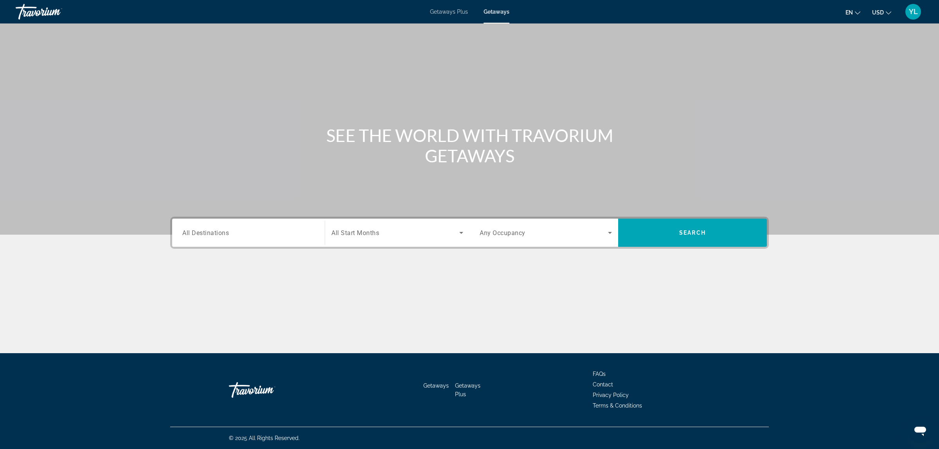
click at [44, 8] on div "Travorium" at bounding box center [55, 12] width 78 height 20
click at [27, 13] on div "Travorium" at bounding box center [55, 12] width 78 height 20
